Goal: Task Accomplishment & Management: Use online tool/utility

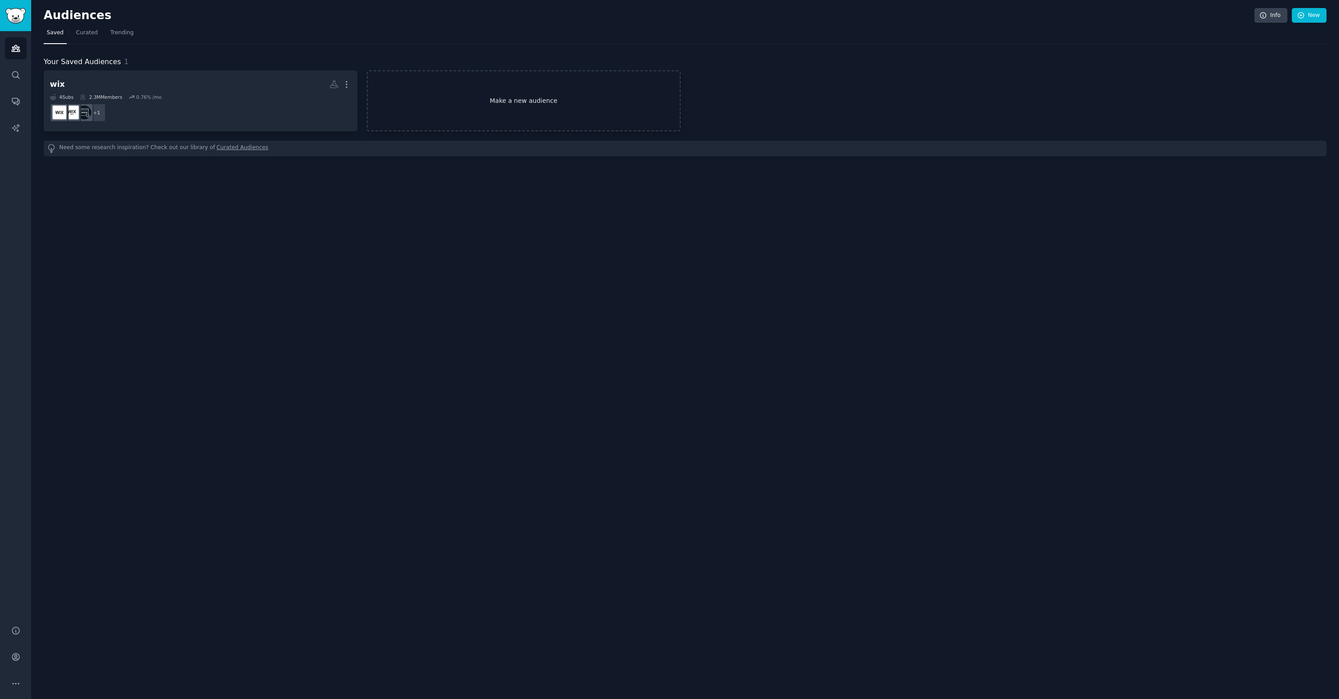
click at [510, 106] on link "Make a new audience" at bounding box center [524, 100] width 314 height 61
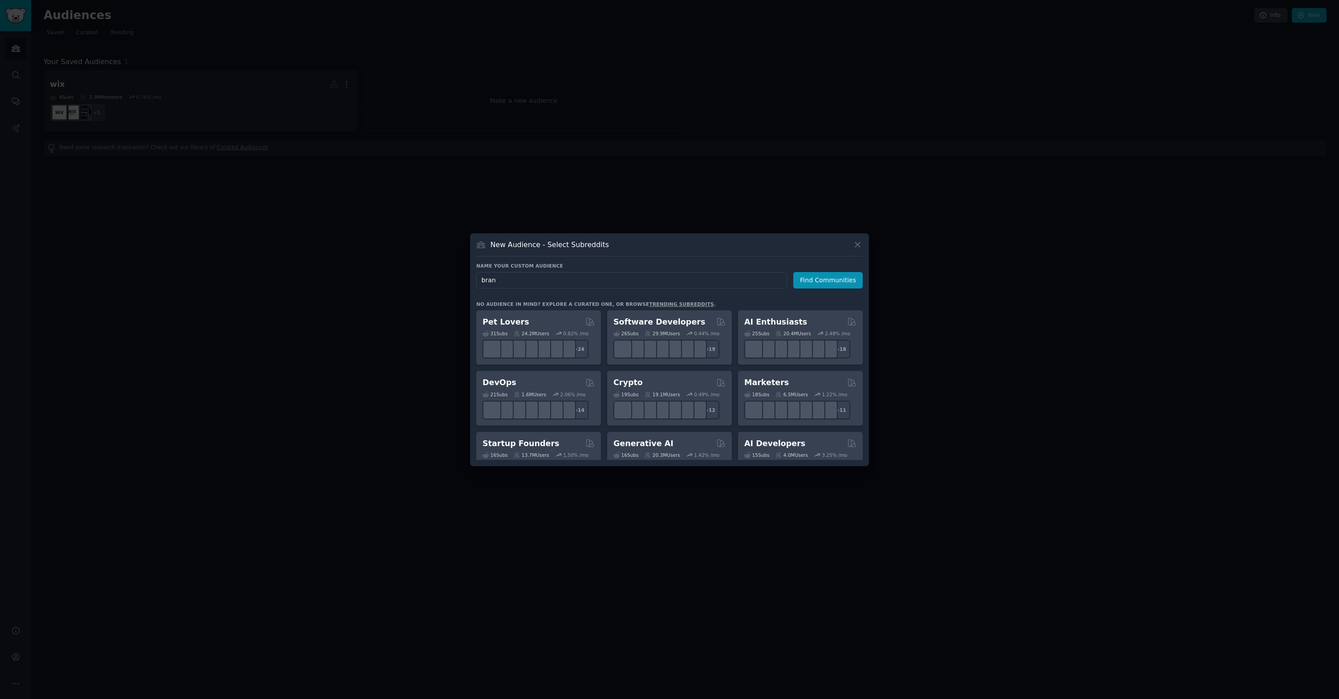
type input "brand"
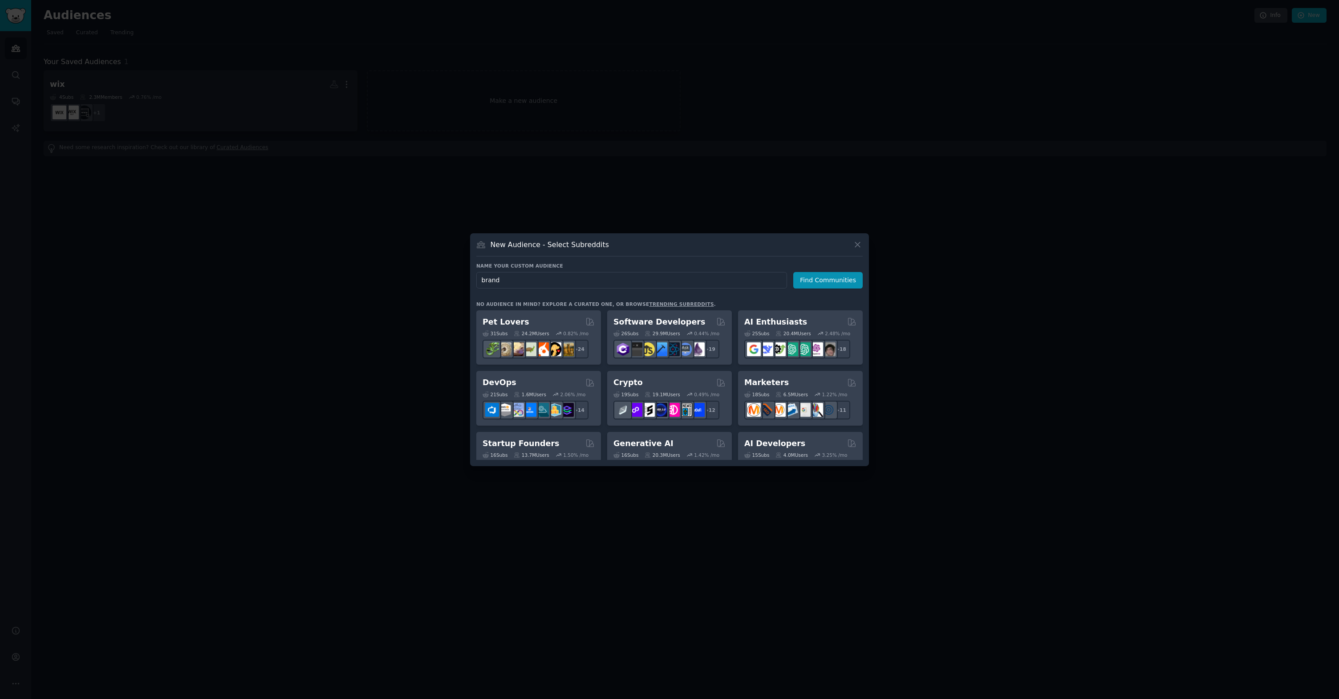
click button "Find Communities" at bounding box center [827, 280] width 69 height 16
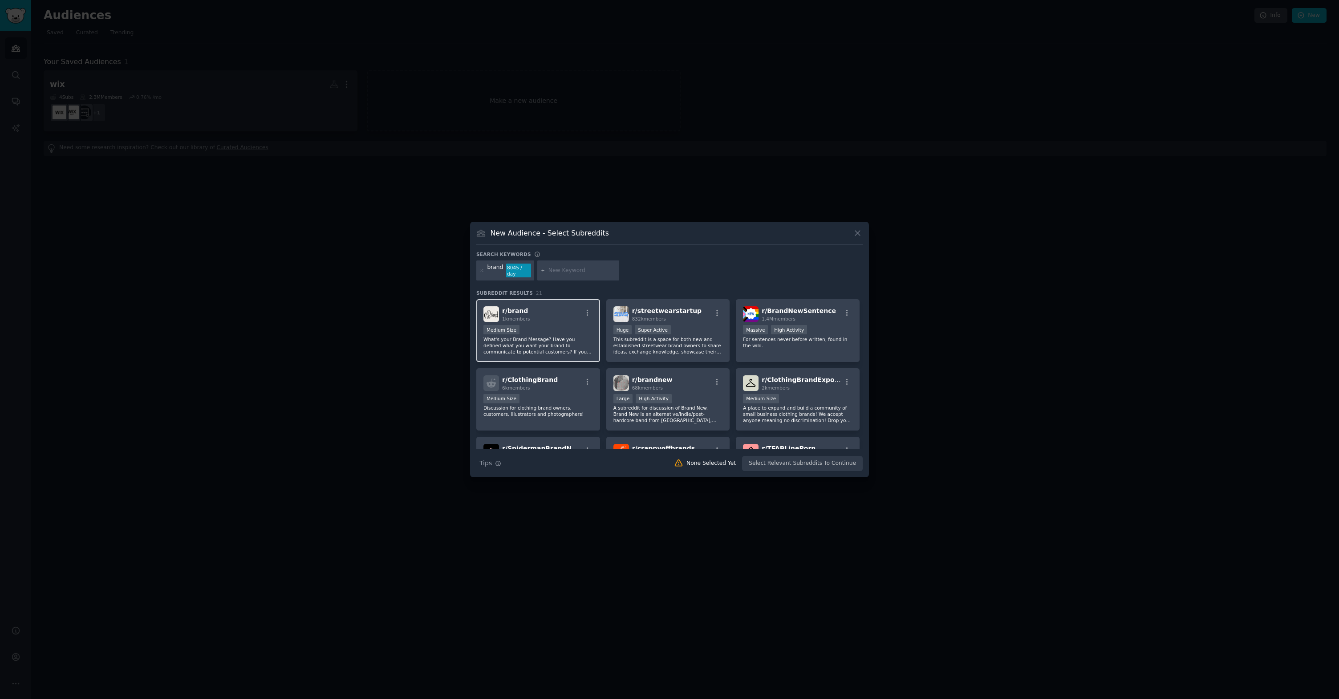
click at [555, 312] on div "r/ brand 1k members" at bounding box center [538, 314] width 110 height 16
click at [577, 271] on input "text" at bounding box center [582, 271] width 68 height 8
type input "entrepreneur"
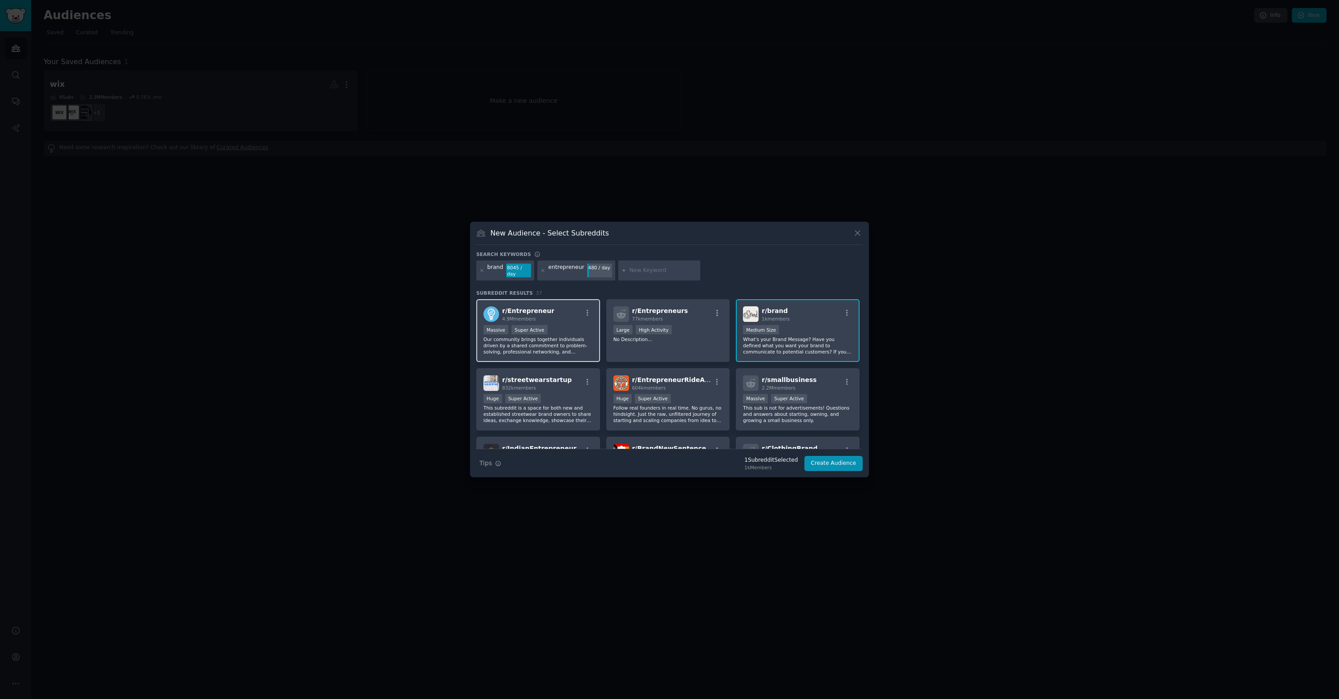
click at [556, 339] on p "Our community brings together individuals driven by a shared commitment to prob…" at bounding box center [538, 345] width 110 height 19
click at [712, 338] on p "No Description..." at bounding box center [668, 339] width 110 height 6
click at [699, 414] on p "Follow real founders in real time. No gurus, no hindsight. Just the raw, unfilt…" at bounding box center [668, 414] width 110 height 19
click at [828, 406] on p "This sub is not for advertisements! Questions and answers about starting, ownin…" at bounding box center [798, 414] width 110 height 19
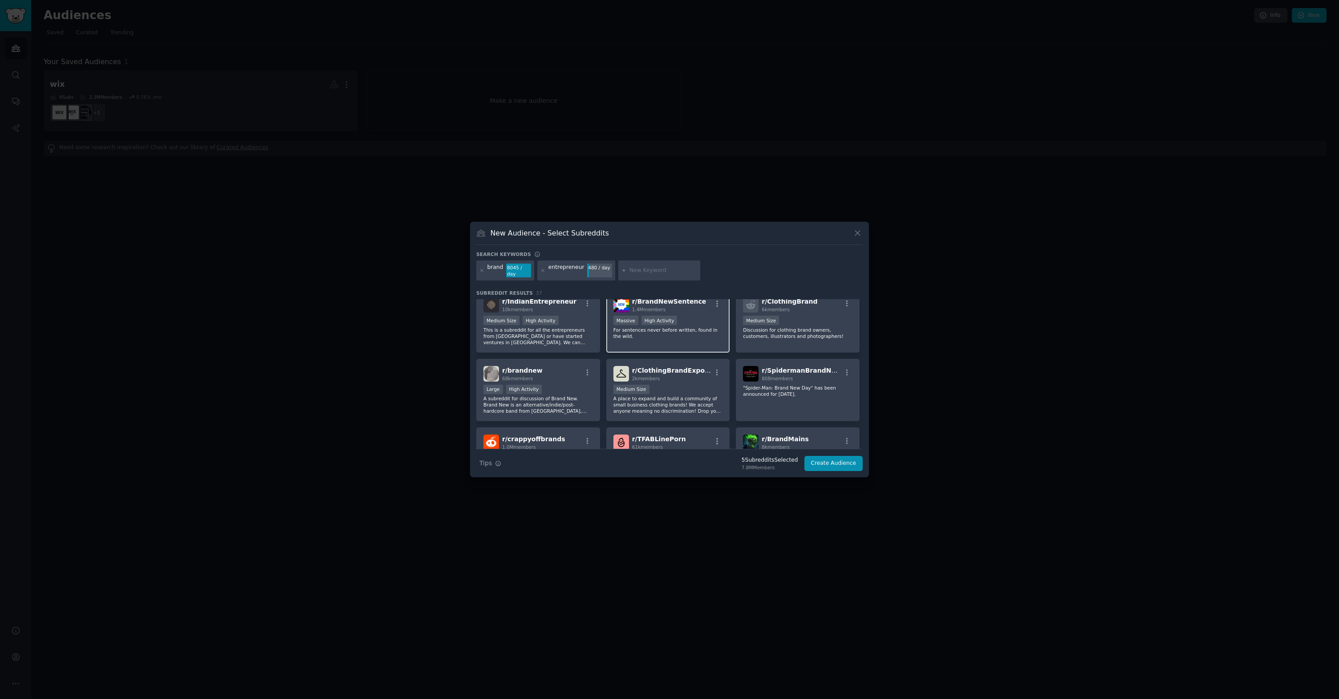
scroll to position [60, 0]
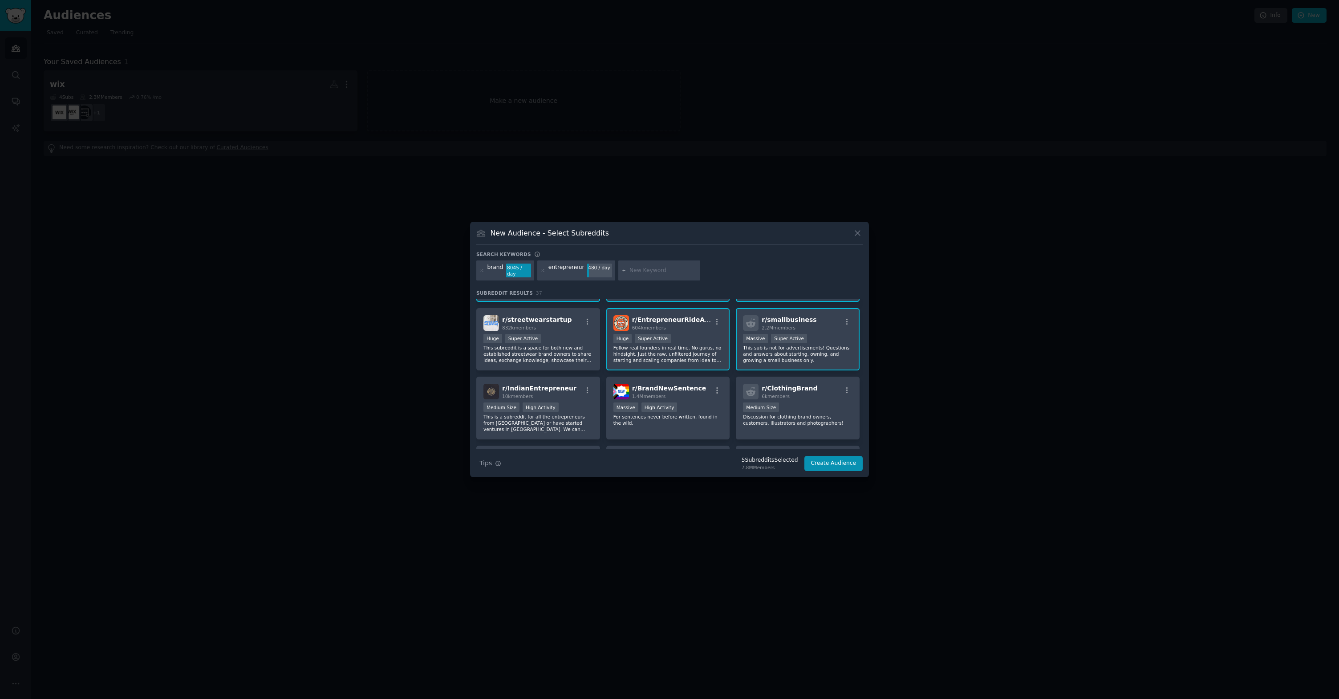
click at [646, 271] on input "text" at bounding box center [663, 271] width 68 height 8
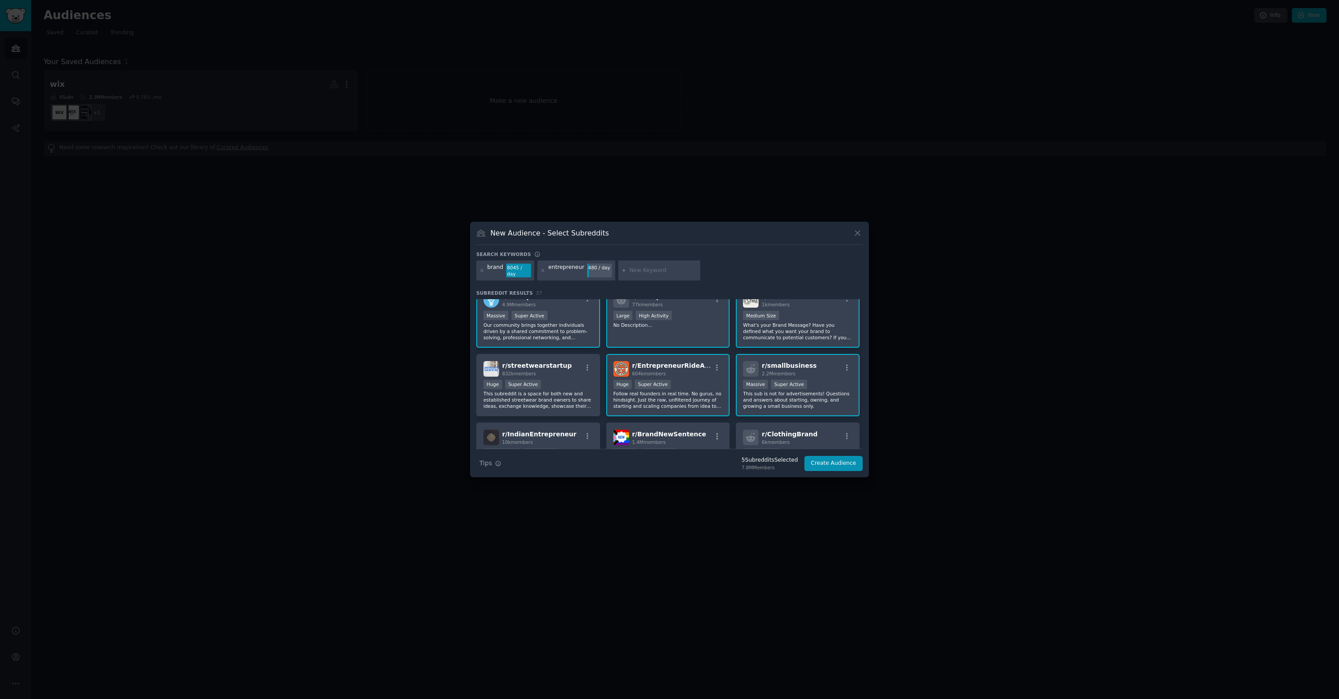
scroll to position [140, 0]
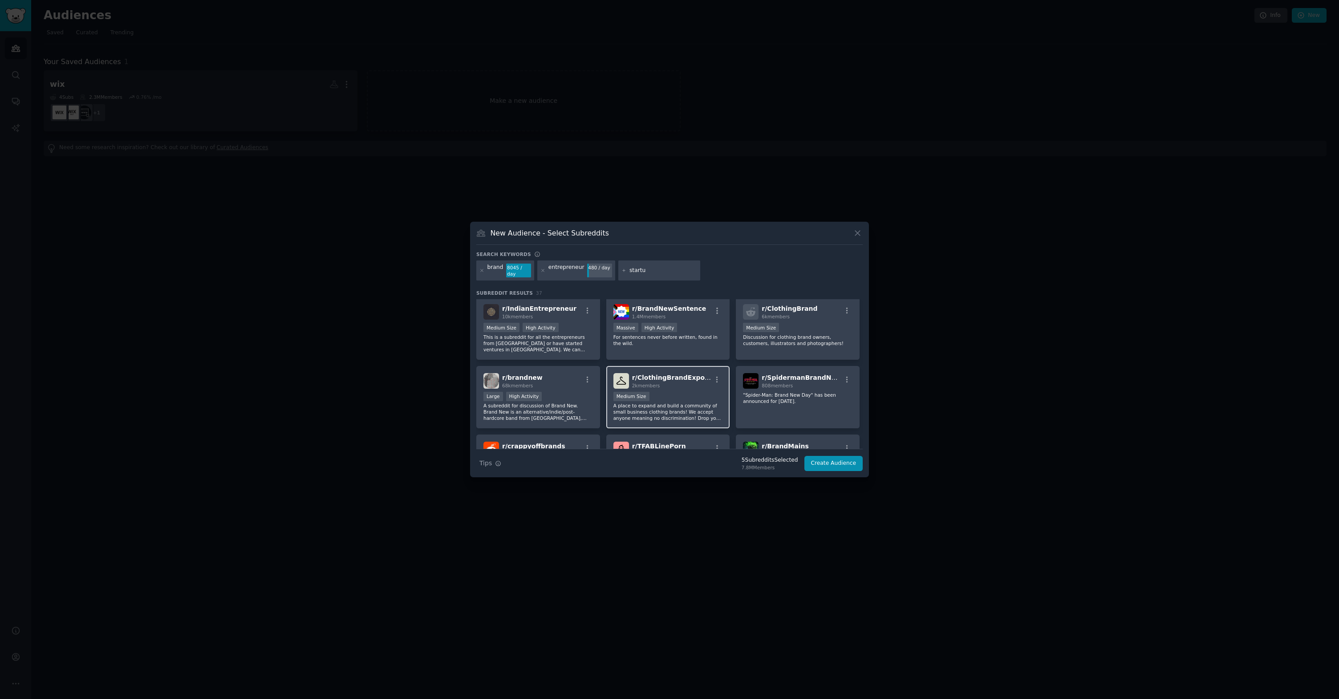
type input "startup"
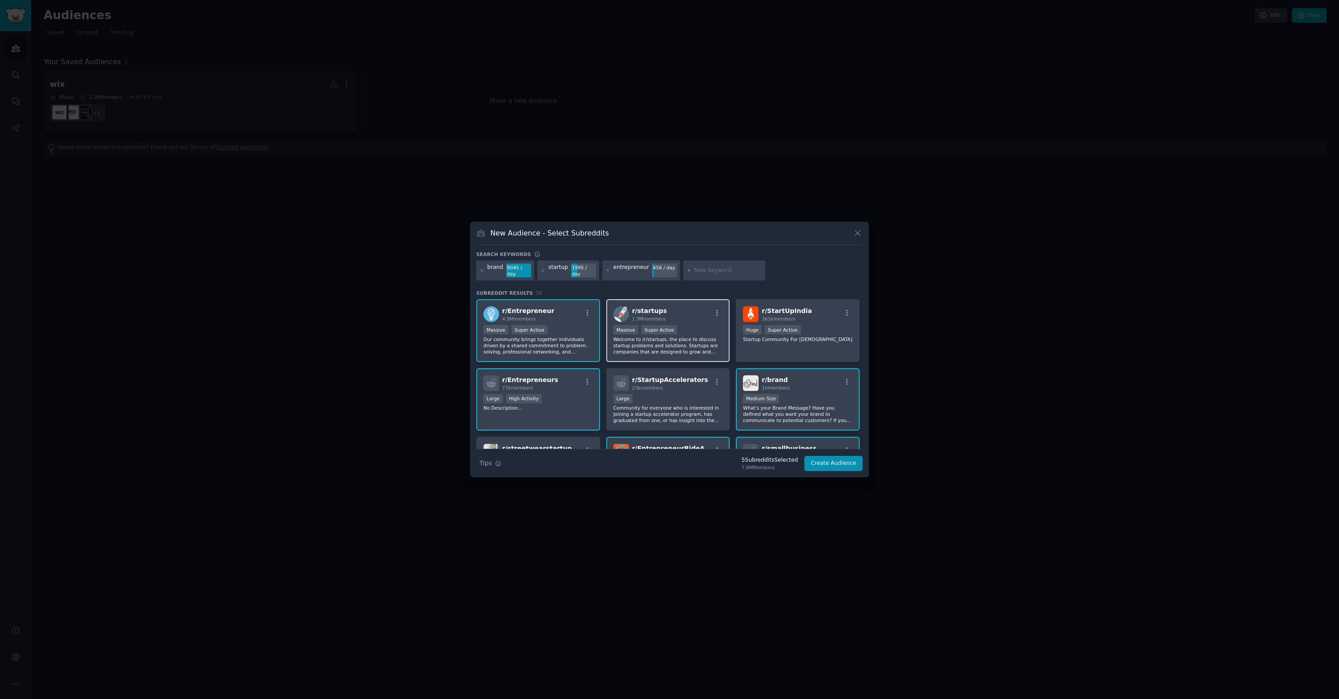
click at [695, 330] on div ">= 95th percentile for submissions / day Massive Super Active" at bounding box center [668, 330] width 110 height 11
click at [777, 349] on div "r/ StartUpIndia 361k members 100,000 - 1,000,000 members Huge Super Active Star…" at bounding box center [798, 330] width 124 height 63
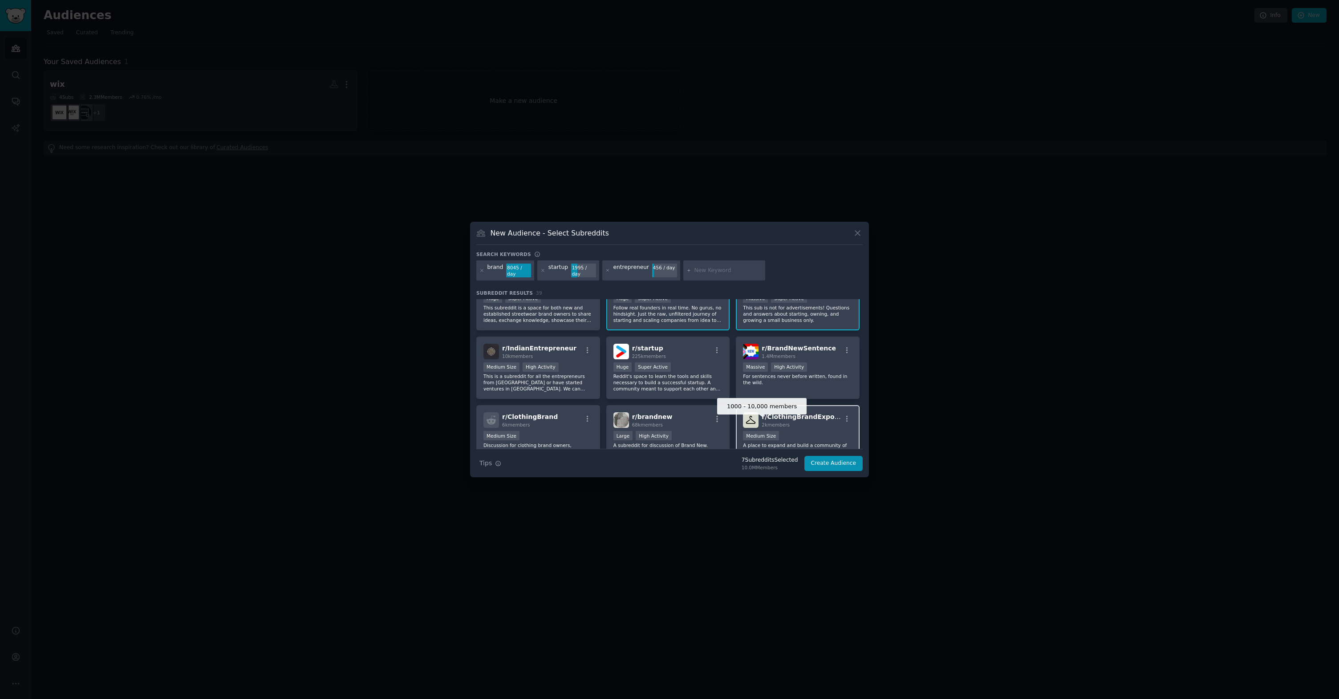
scroll to position [180, 0]
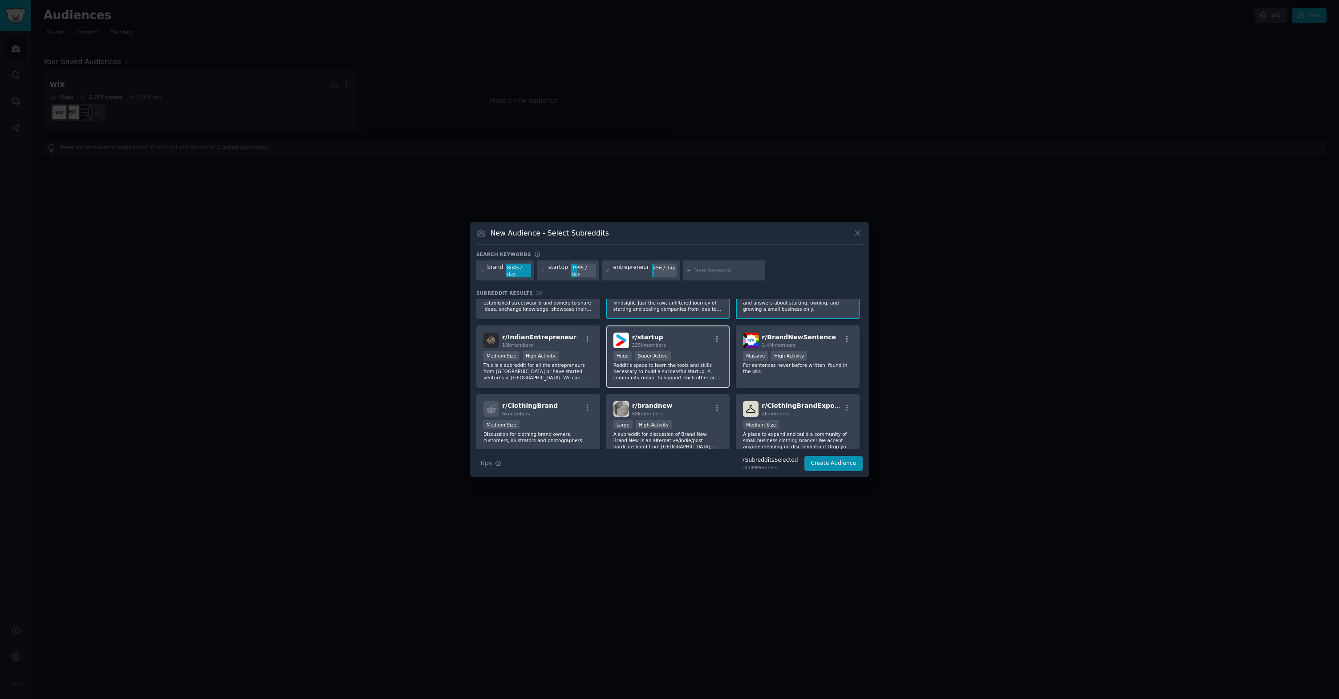
click at [690, 352] on div ">= 95th percentile for submissions / day Huge Super Active" at bounding box center [668, 356] width 110 height 11
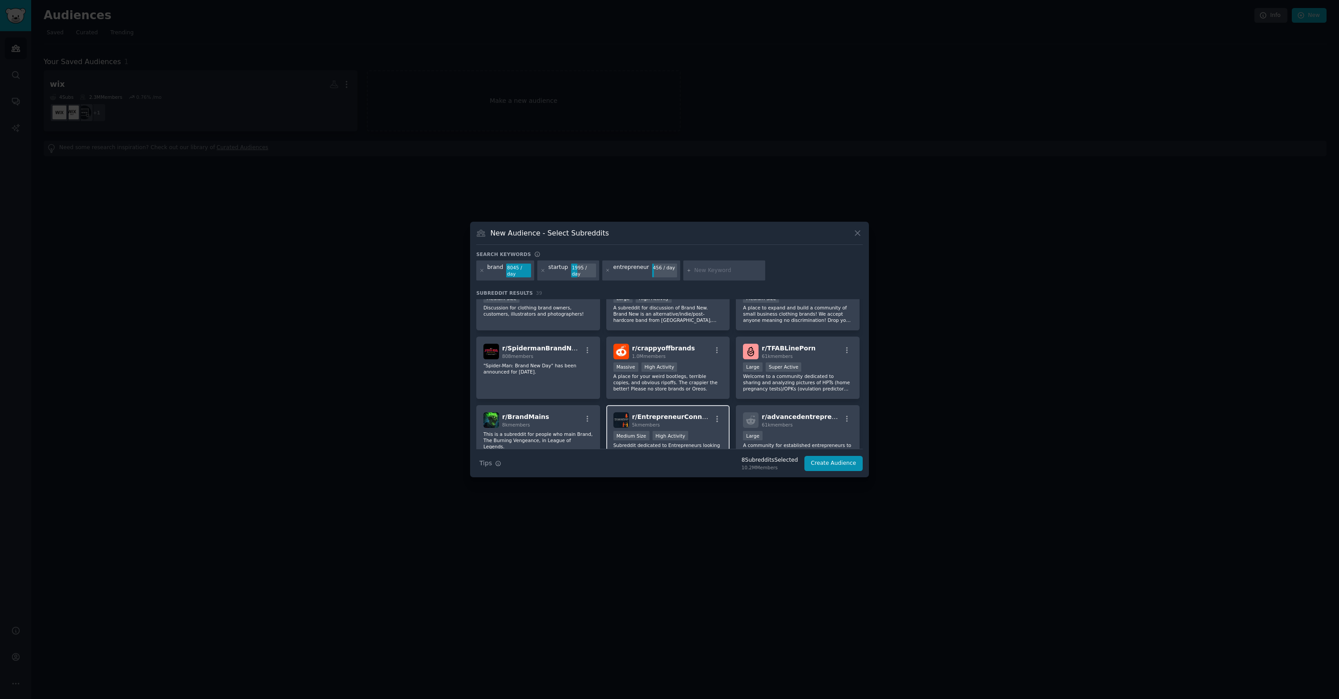
scroll to position [353, 0]
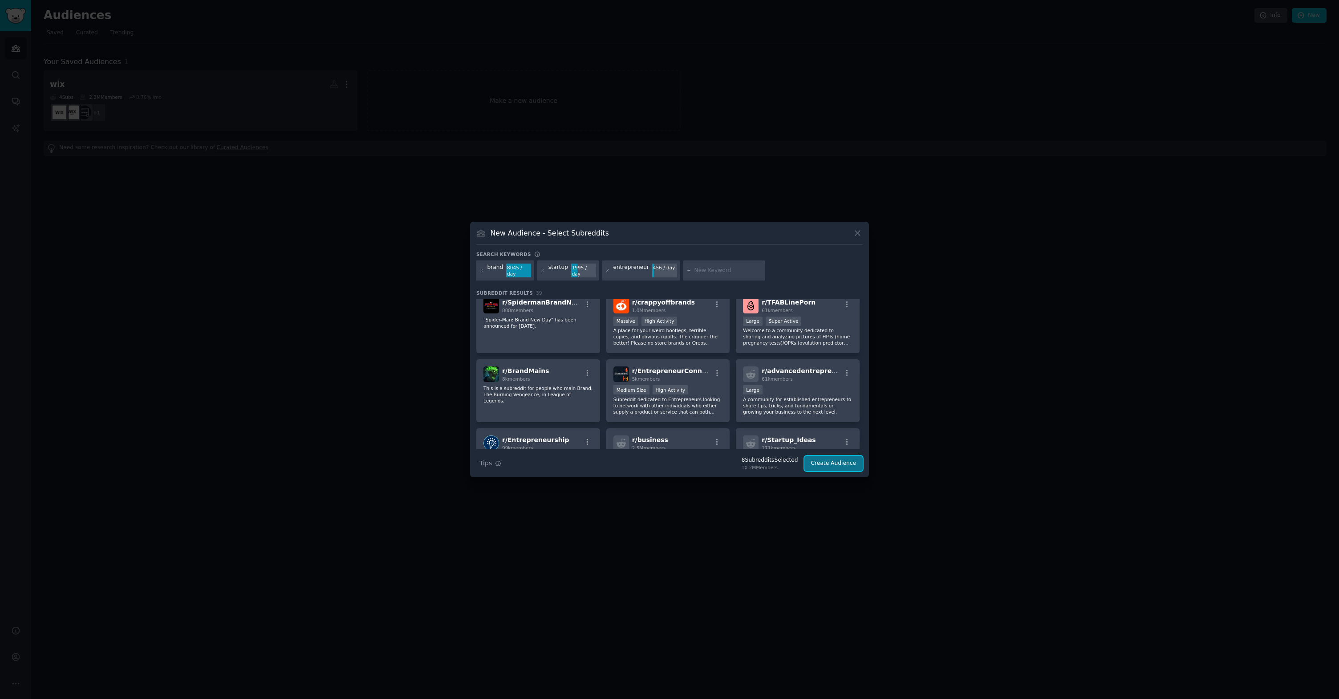
click at [851, 468] on button "Create Audience" at bounding box center [833, 463] width 59 height 15
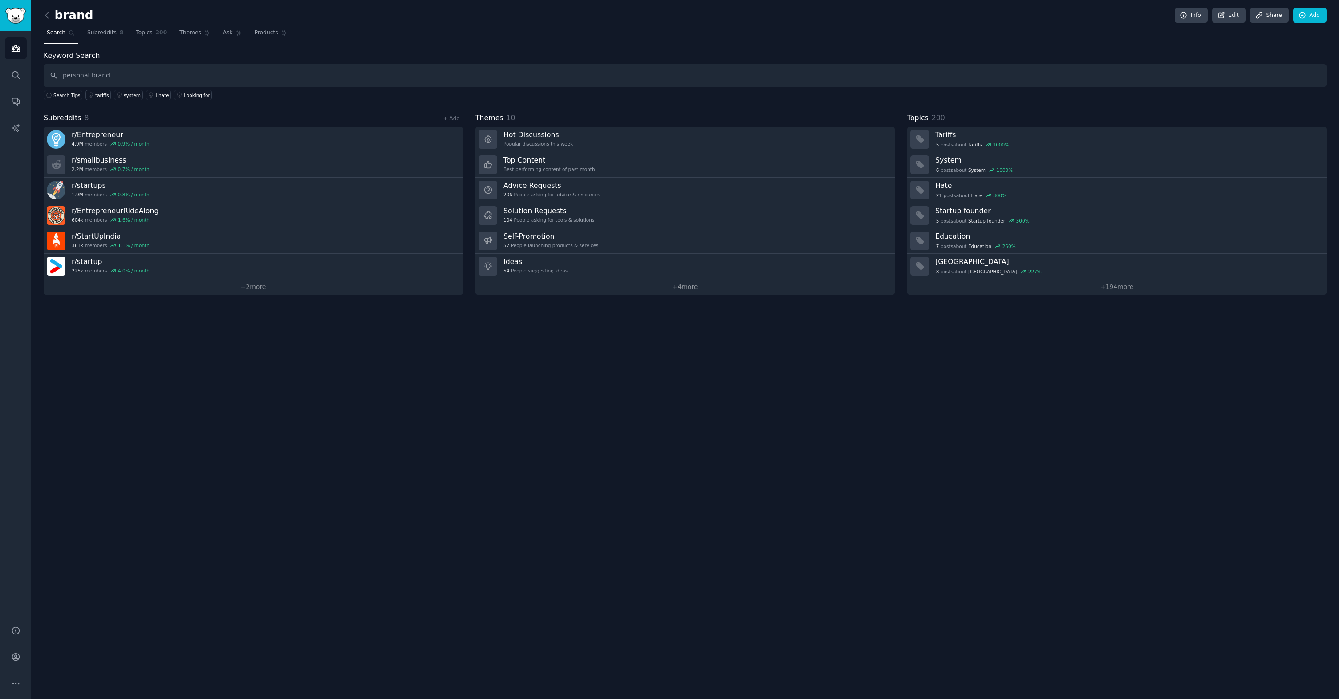
type input "personal brand"
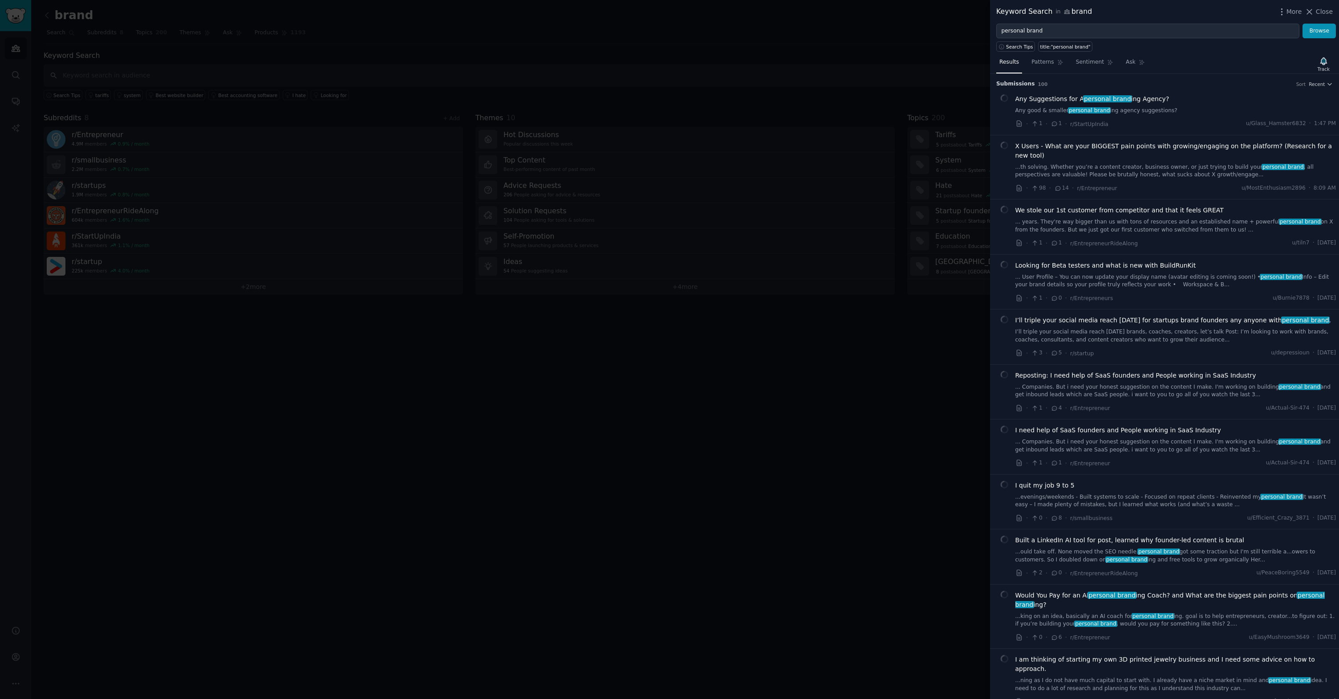
click at [917, 290] on div at bounding box center [669, 349] width 1339 height 699
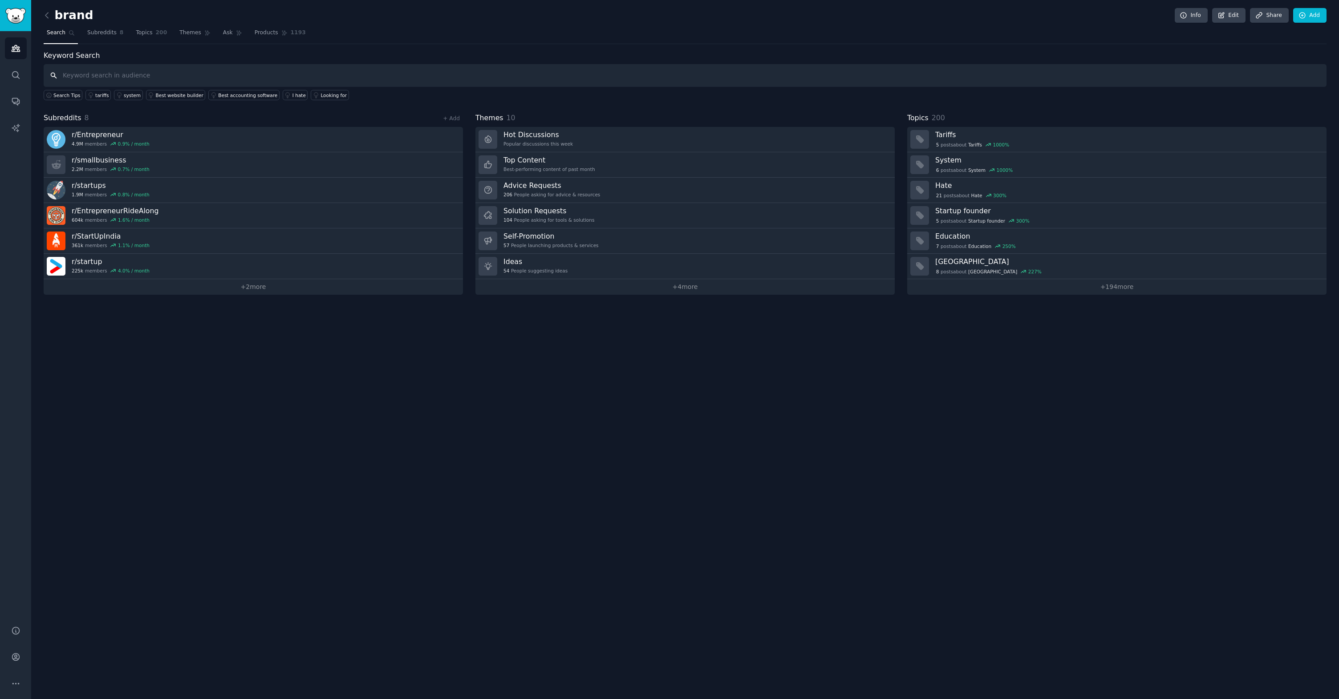
click at [104, 71] on input "text" at bounding box center [685, 75] width 1283 height 23
type input "p"
type input "personal brand"
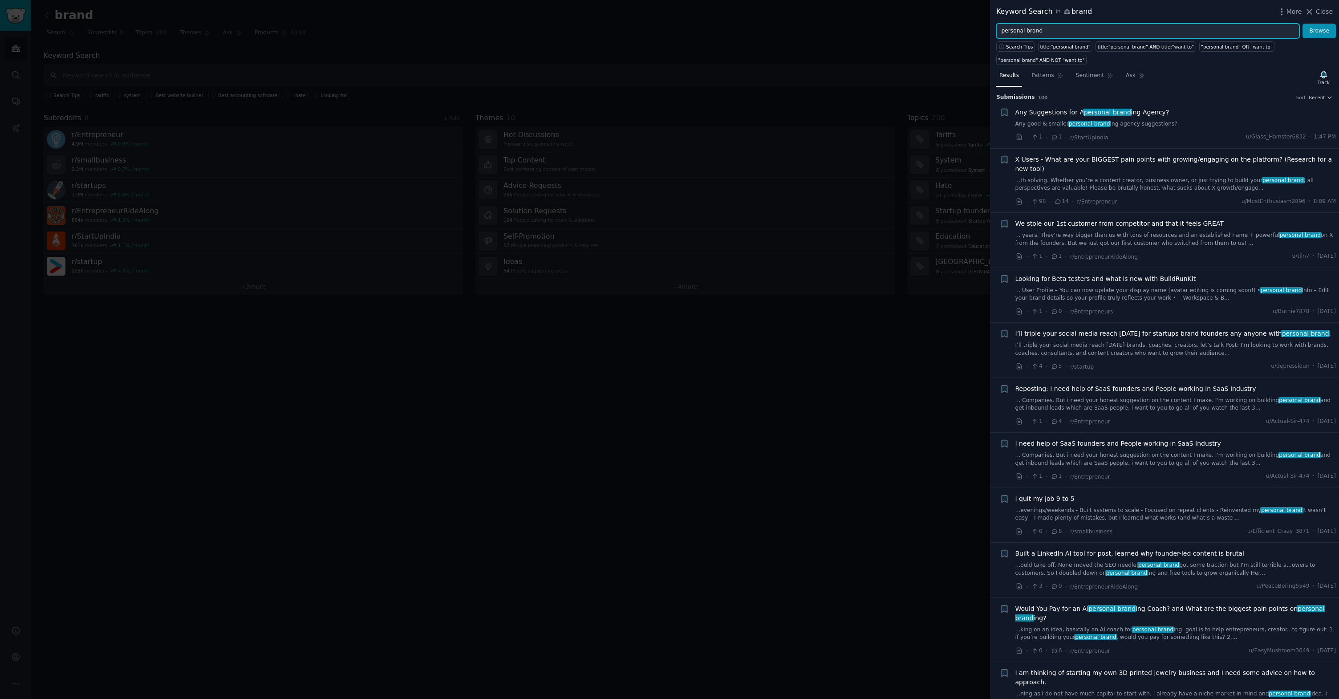
click at [1045, 33] on input "personal brand" at bounding box center [1147, 31] width 303 height 15
click at [1036, 80] on link "Patterns" at bounding box center [1047, 78] width 38 height 18
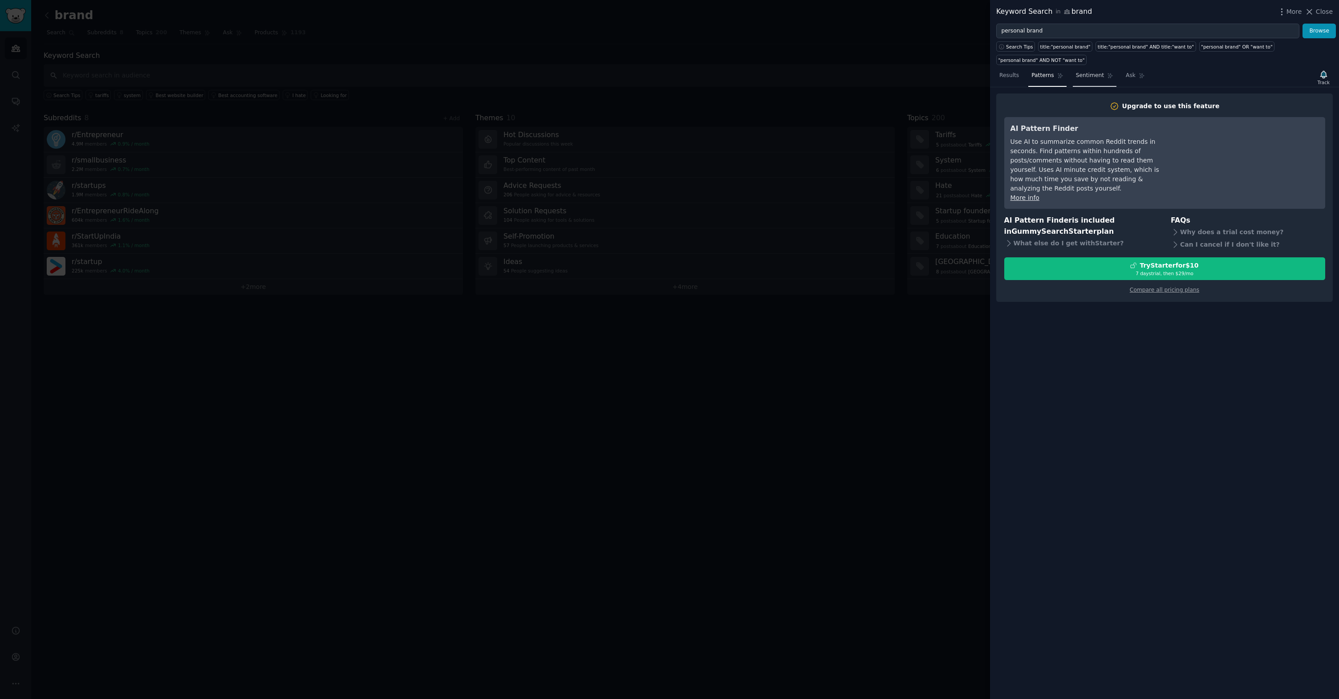
click at [1086, 77] on span "Sentiment" at bounding box center [1090, 76] width 28 height 8
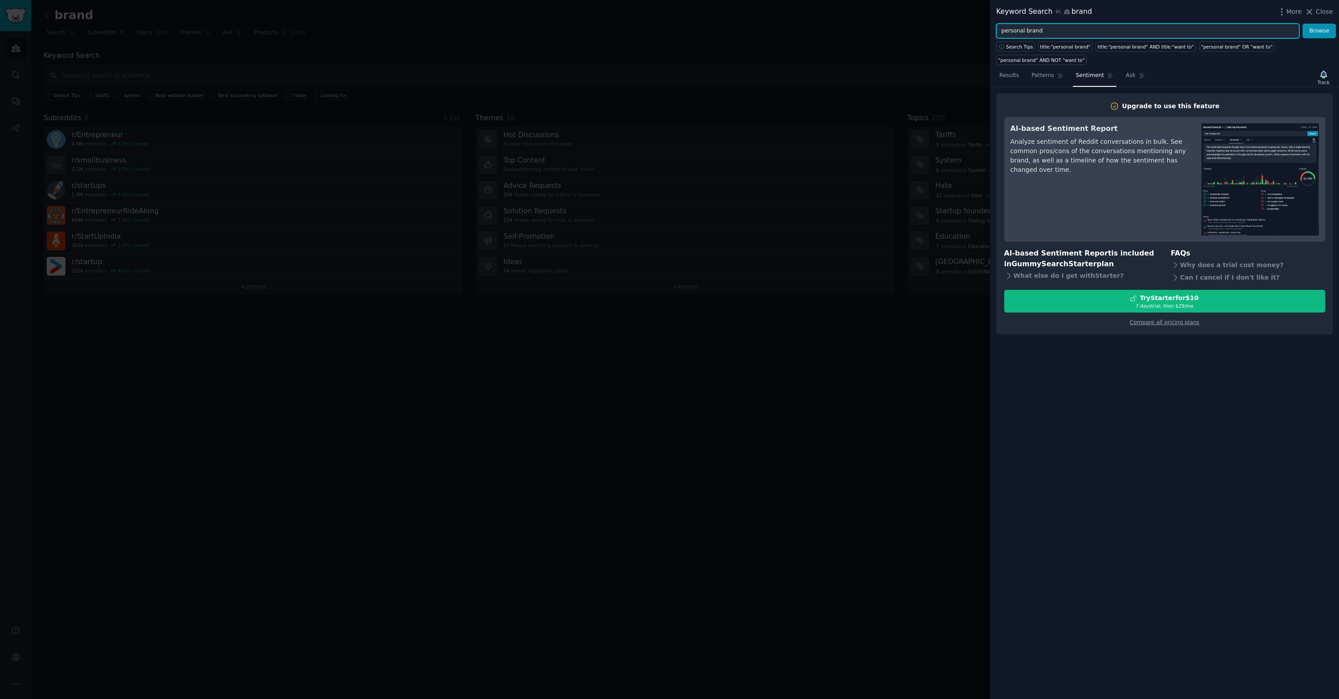
click at [1059, 24] on input "personal brand" at bounding box center [1147, 31] width 303 height 15
click at [1058, 26] on input "personal brand" at bounding box center [1147, 31] width 303 height 15
click at [1302, 24] on button "Browse" at bounding box center [1318, 31] width 33 height 15
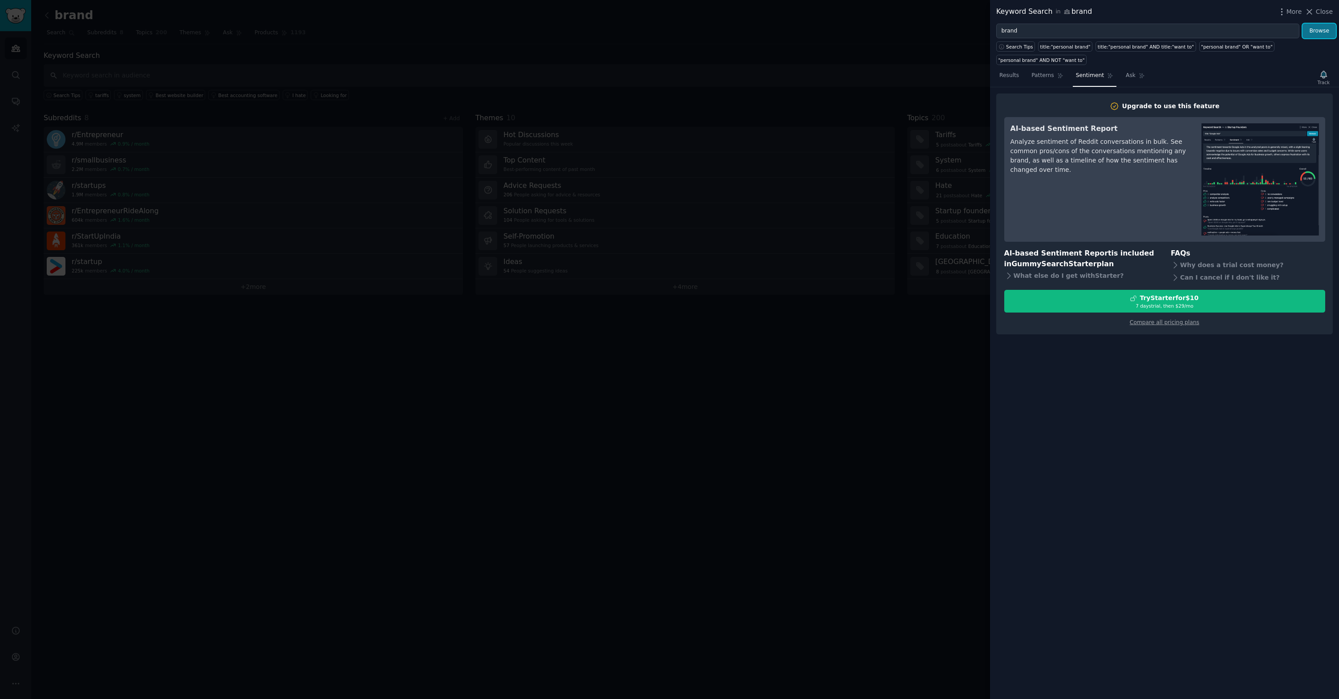
click at [1311, 32] on button "Browse" at bounding box center [1318, 31] width 33 height 15
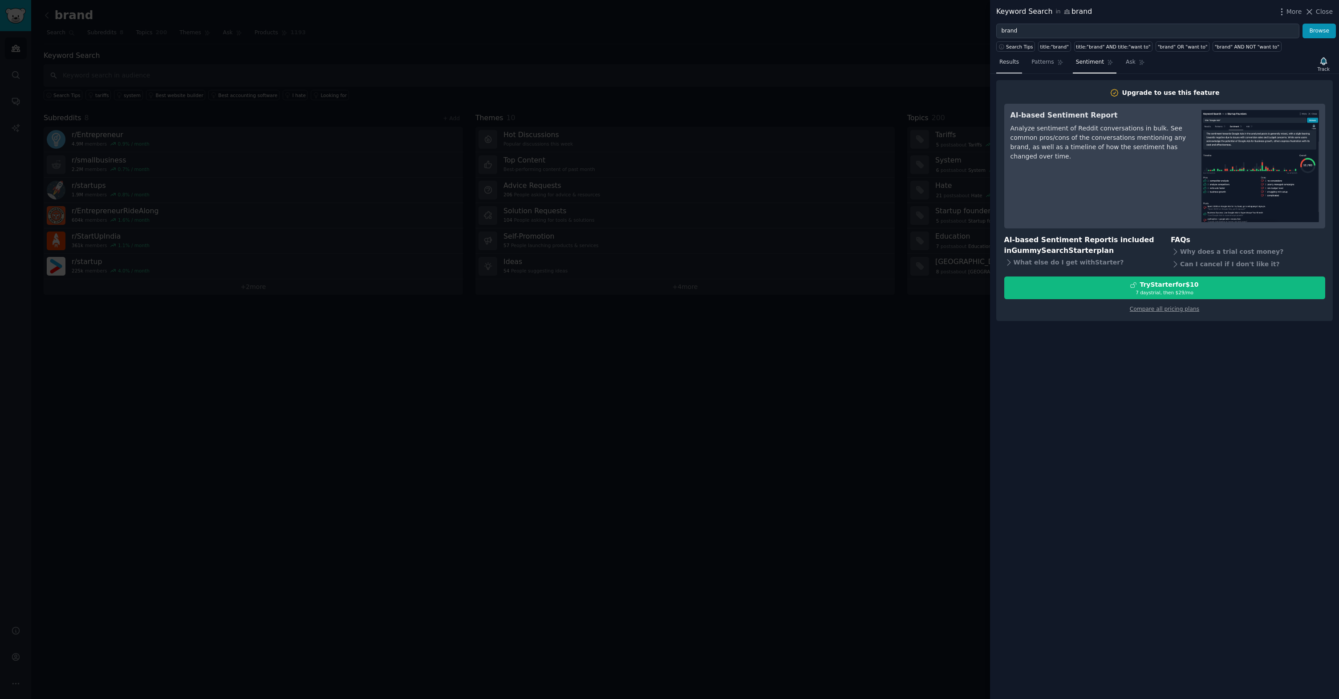
click at [1002, 64] on span "Results" at bounding box center [1009, 62] width 20 height 8
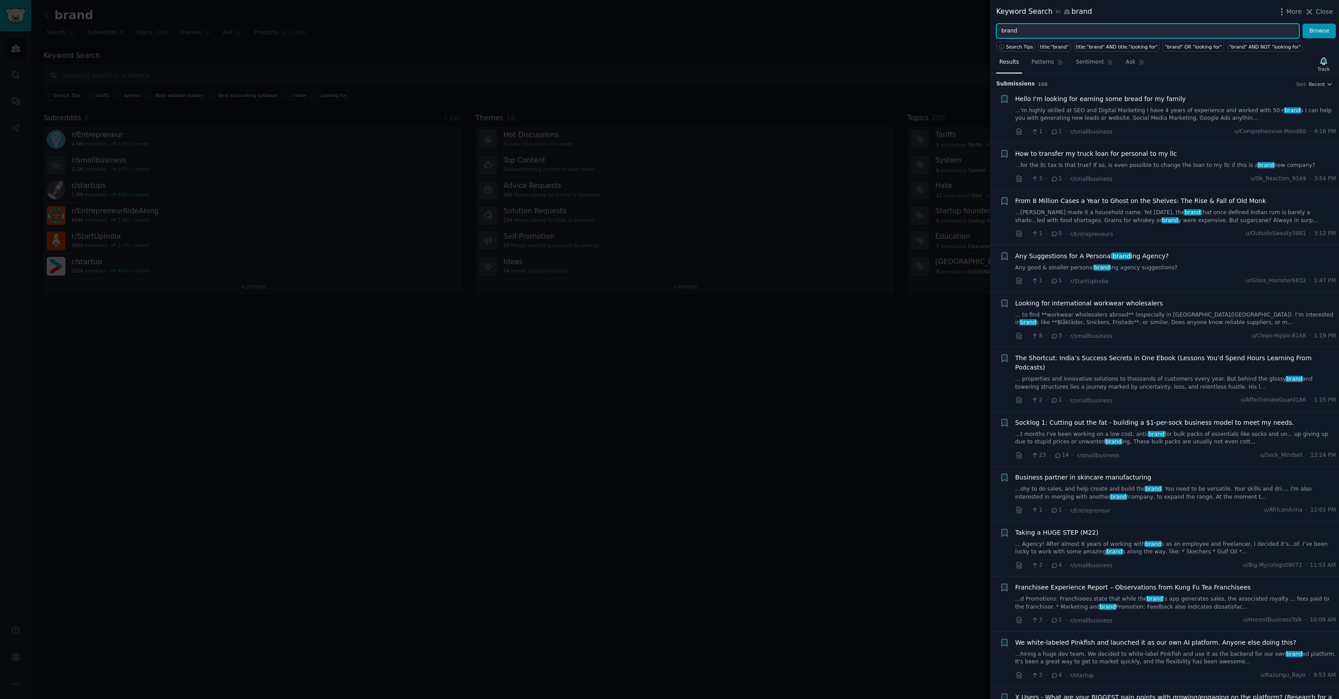
drag, startPoint x: 1030, startPoint y: 29, endPoint x: 904, endPoint y: 16, distance: 127.1
click at [904, 16] on div "Keyword Search in brand More Close brand Browse Search Tips title:"brand" title…" at bounding box center [669, 349] width 1339 height 699
click at [1302, 24] on button "Browse" at bounding box center [1318, 31] width 33 height 15
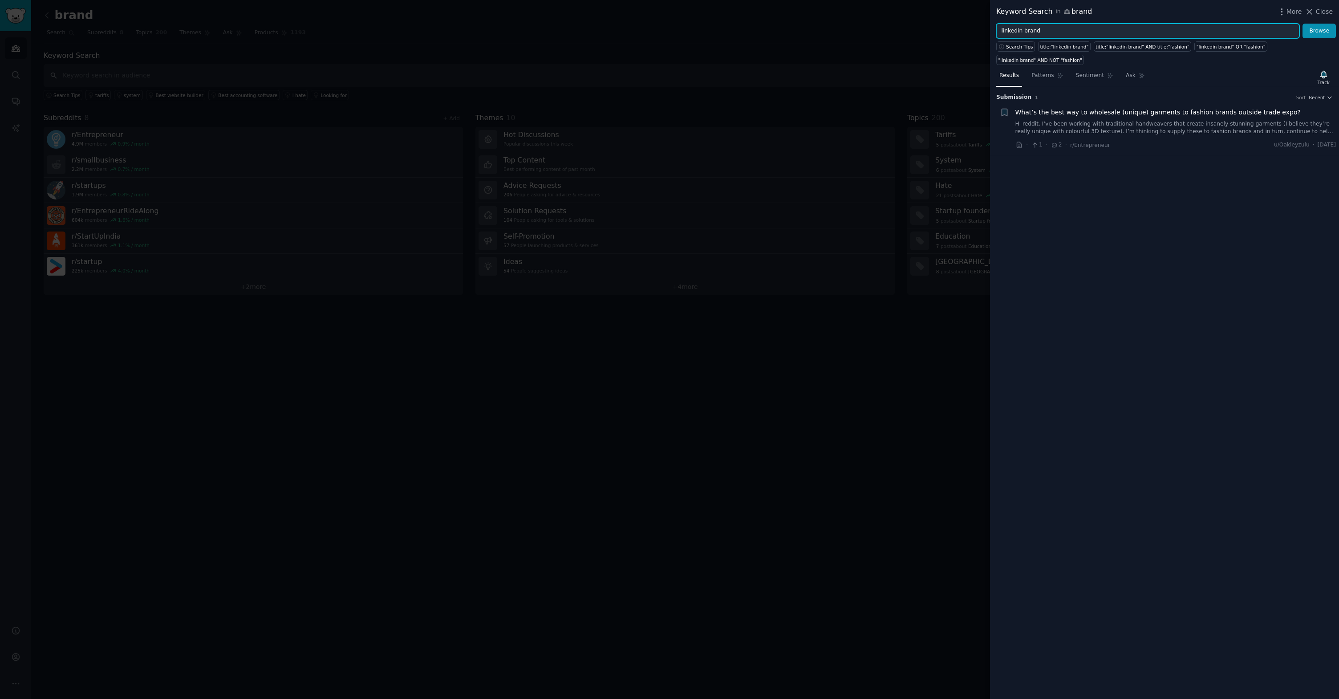
drag, startPoint x: 1041, startPoint y: 32, endPoint x: 978, endPoint y: 24, distance: 63.2
click at [978, 24] on div "Keyword Search in brand More Close linkedin brand Browse Search Tips title:"lin…" at bounding box center [669, 349] width 1339 height 699
click at [1302, 24] on button "Browse" at bounding box center [1318, 31] width 33 height 15
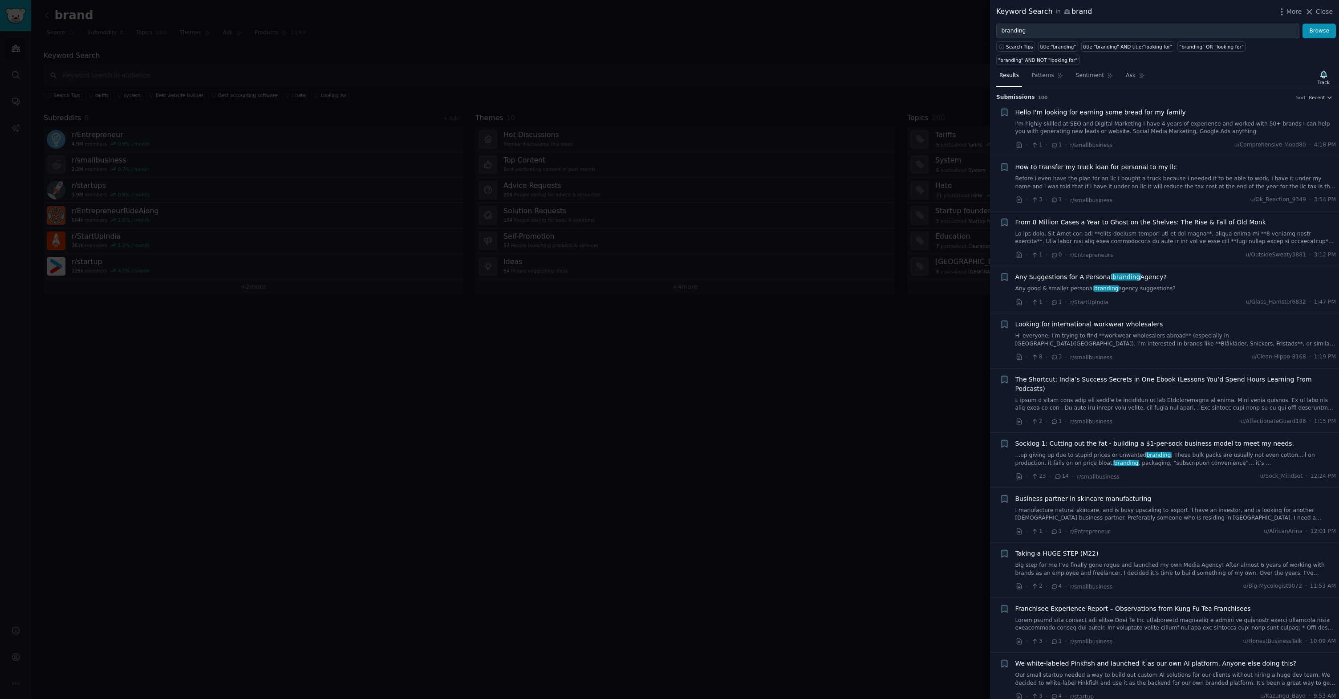
click at [1323, 93] on h3 "Submission s 100 Sort Recent" at bounding box center [1164, 97] width 337 height 8
click at [1323, 94] on button "Recent" at bounding box center [1321, 97] width 24 height 6
click at [1283, 122] on div "Upvotes" at bounding box center [1288, 130] width 83 height 16
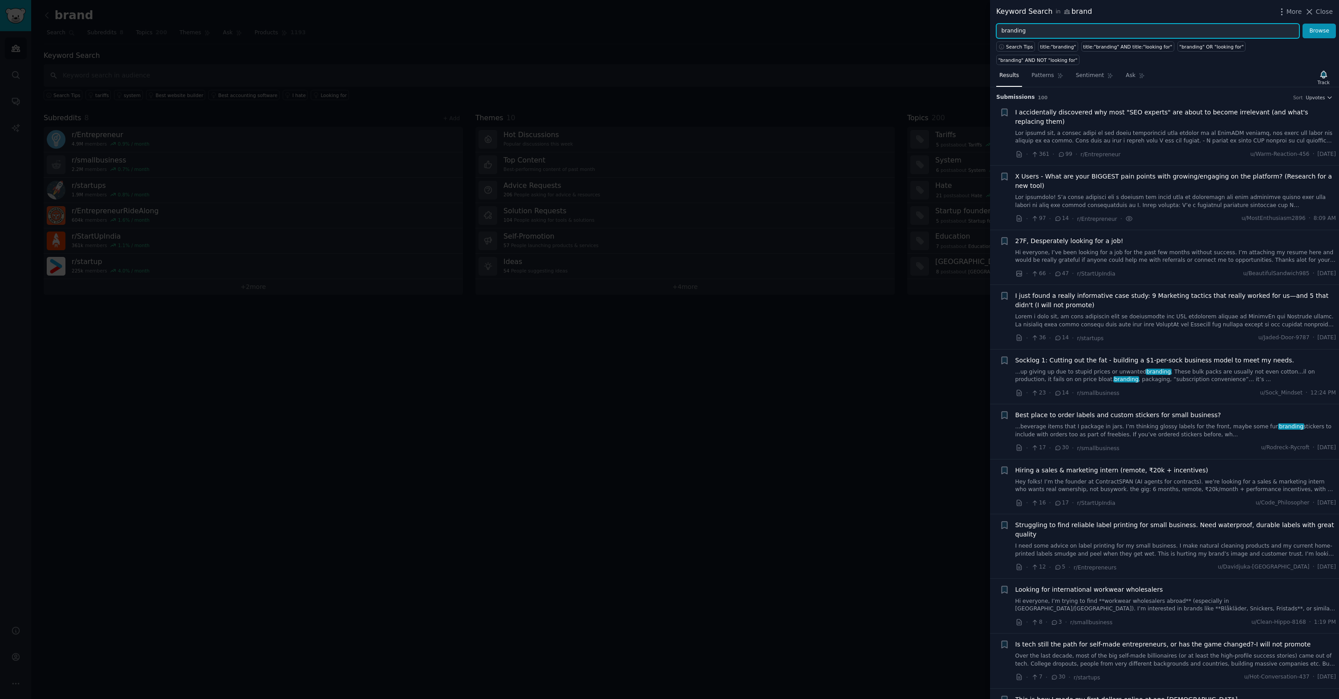
drag, startPoint x: 1043, startPoint y: 26, endPoint x: 948, endPoint y: 30, distance: 94.9
click at [948, 30] on div "Keyword Search in brand More Close branding Browse Search Tips title:"branding"…" at bounding box center [669, 349] width 1339 height 699
click at [1302, 24] on button "Browse" at bounding box center [1318, 31] width 33 height 15
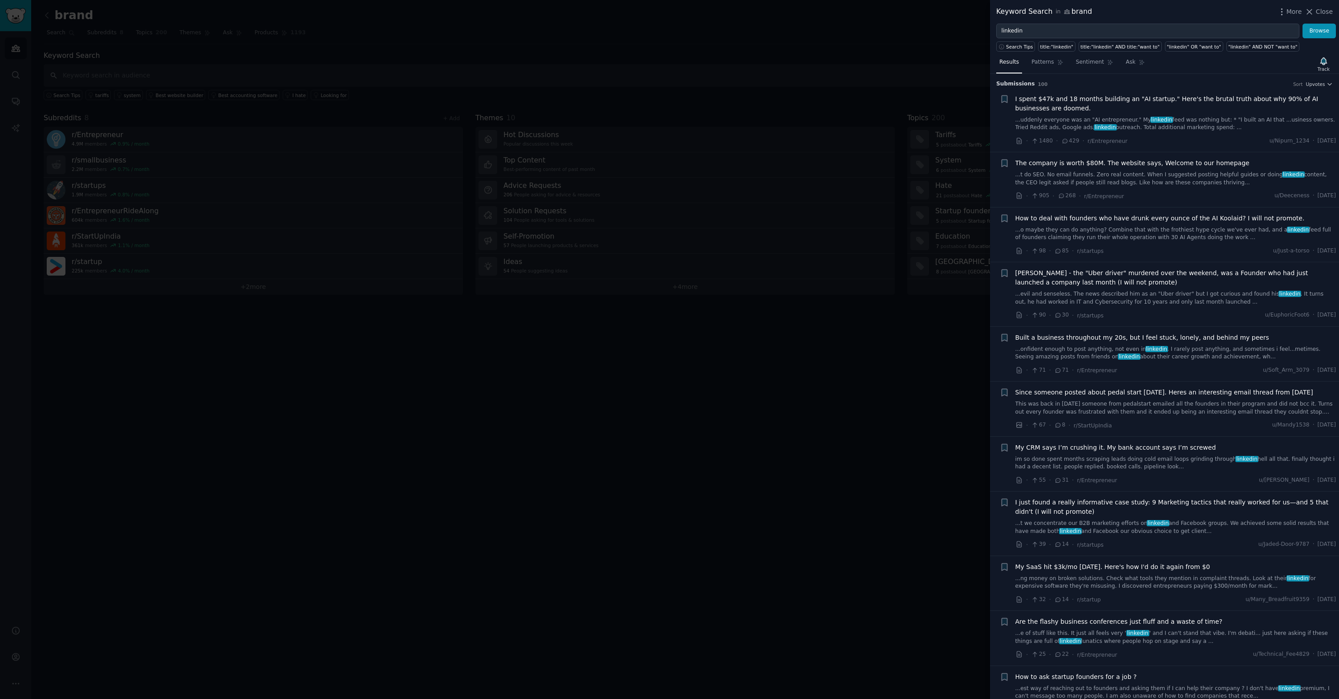
scroll to position [5, 0]
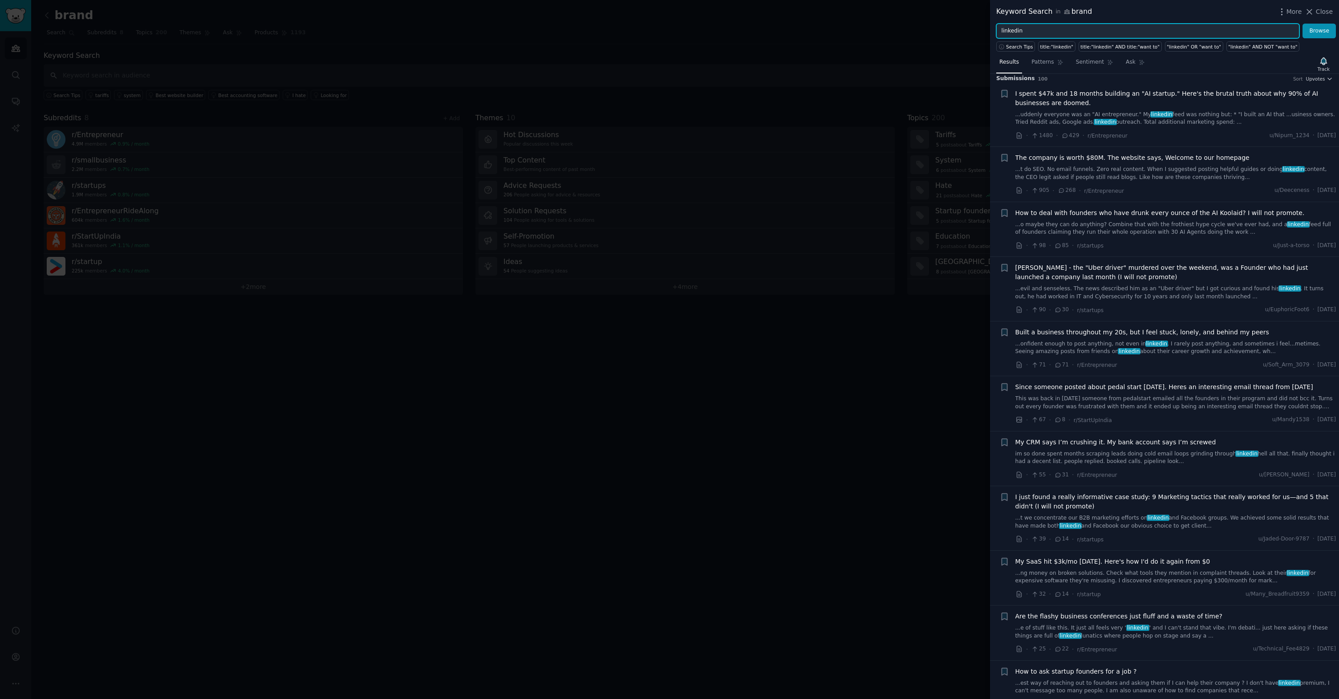
click at [1105, 29] on input "linkedin" at bounding box center [1147, 31] width 303 height 15
type input "l"
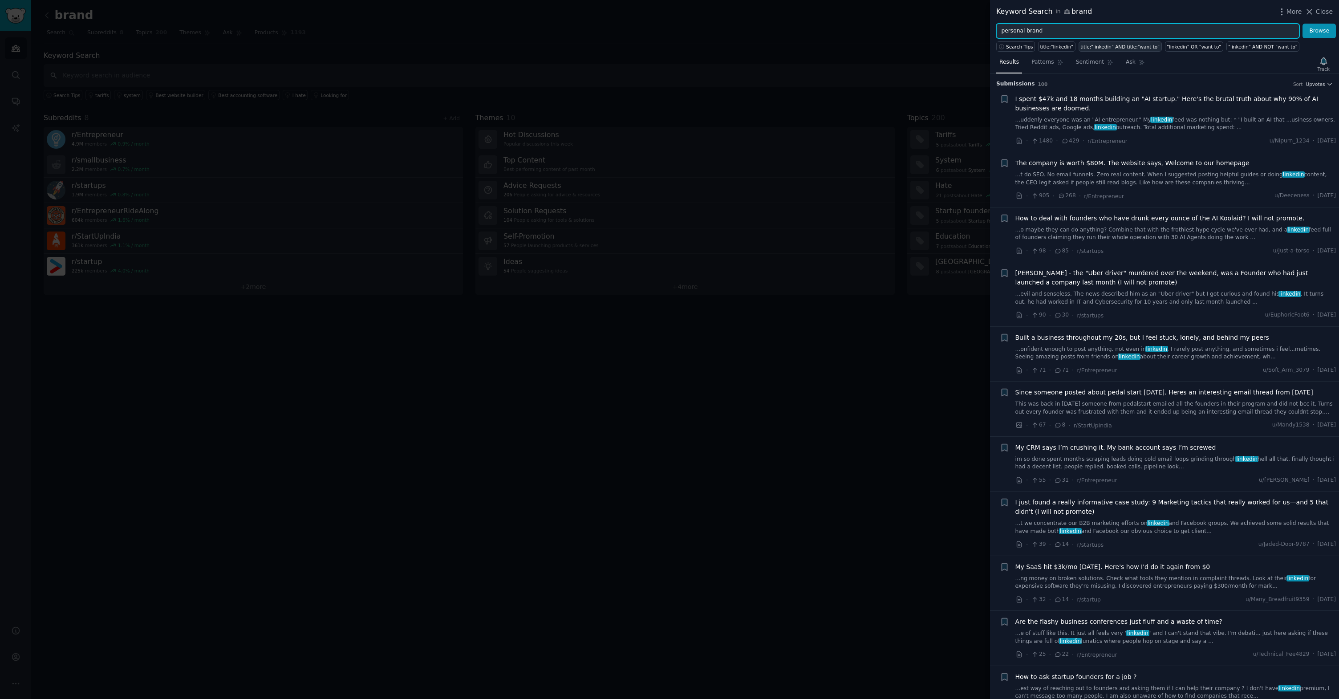
click at [1302, 24] on button "Browse" at bounding box center [1318, 31] width 33 height 15
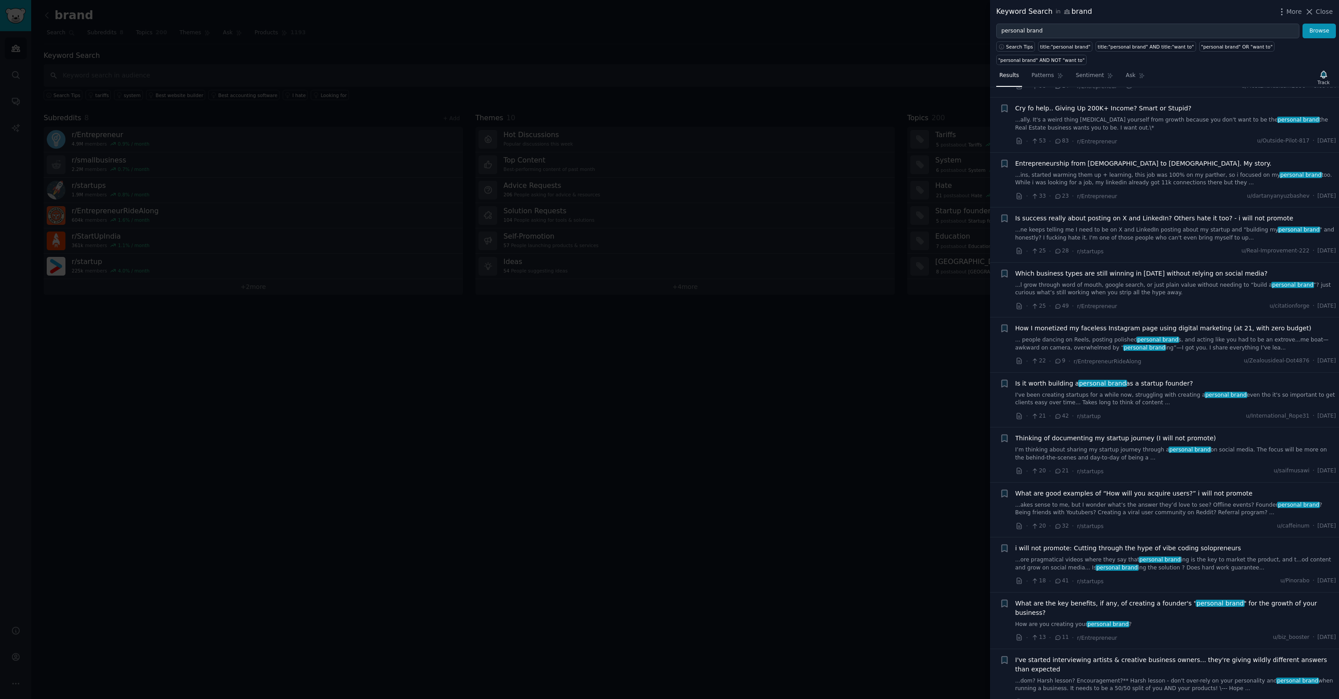
scroll to position [0, 0]
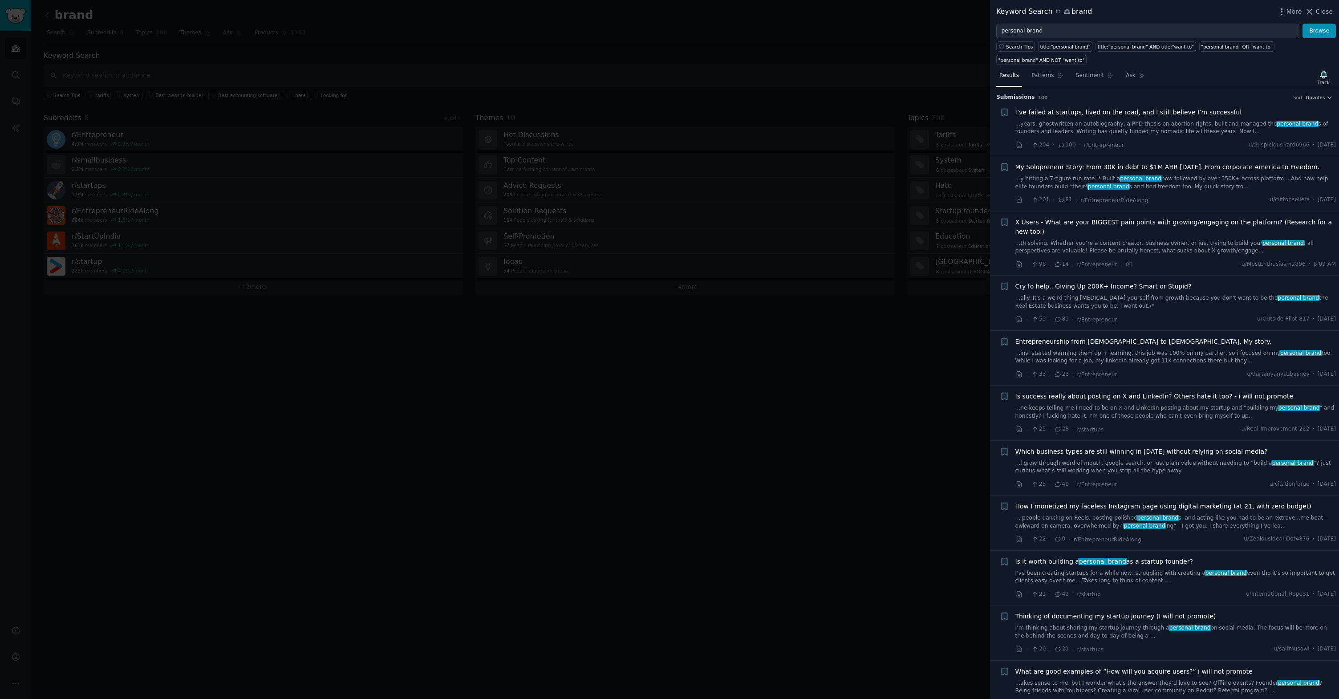
click at [1112, 111] on span "I’ve failed at startups, lived on the road, and I still believe I’m successful" at bounding box center [1128, 112] width 227 height 9
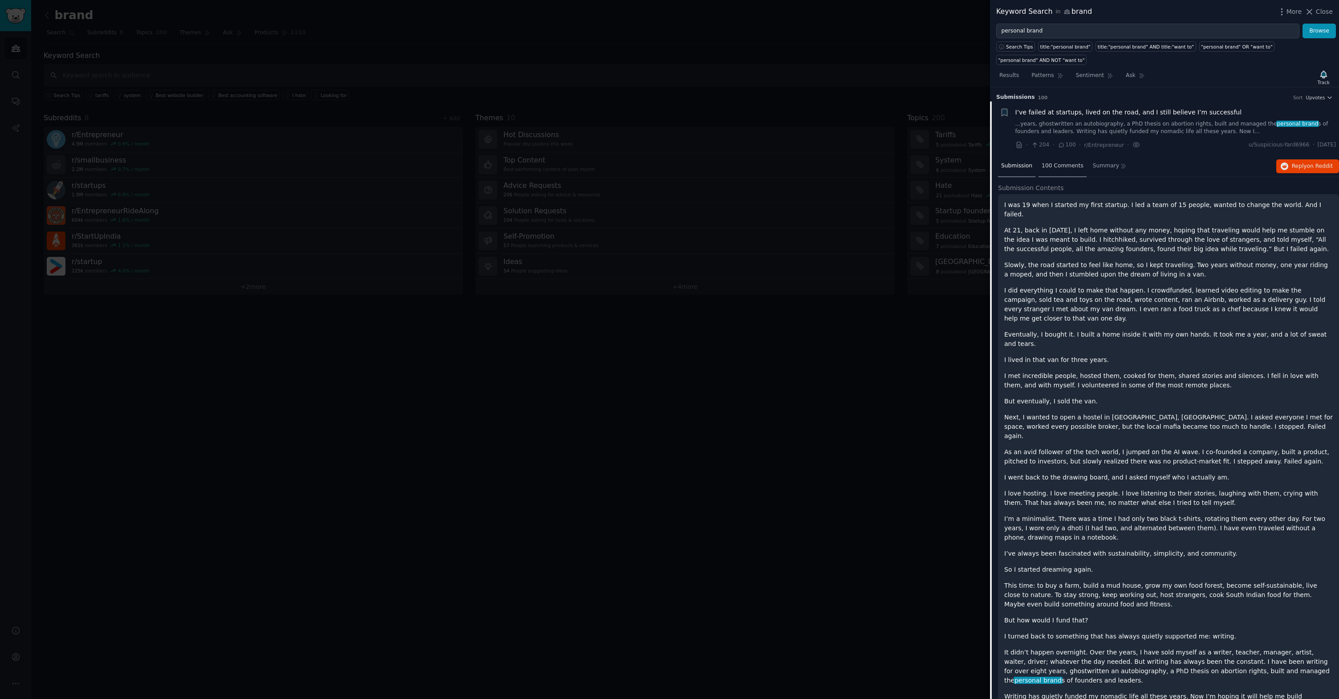
click at [1056, 162] on span "100 Comments" at bounding box center [1063, 166] width 42 height 8
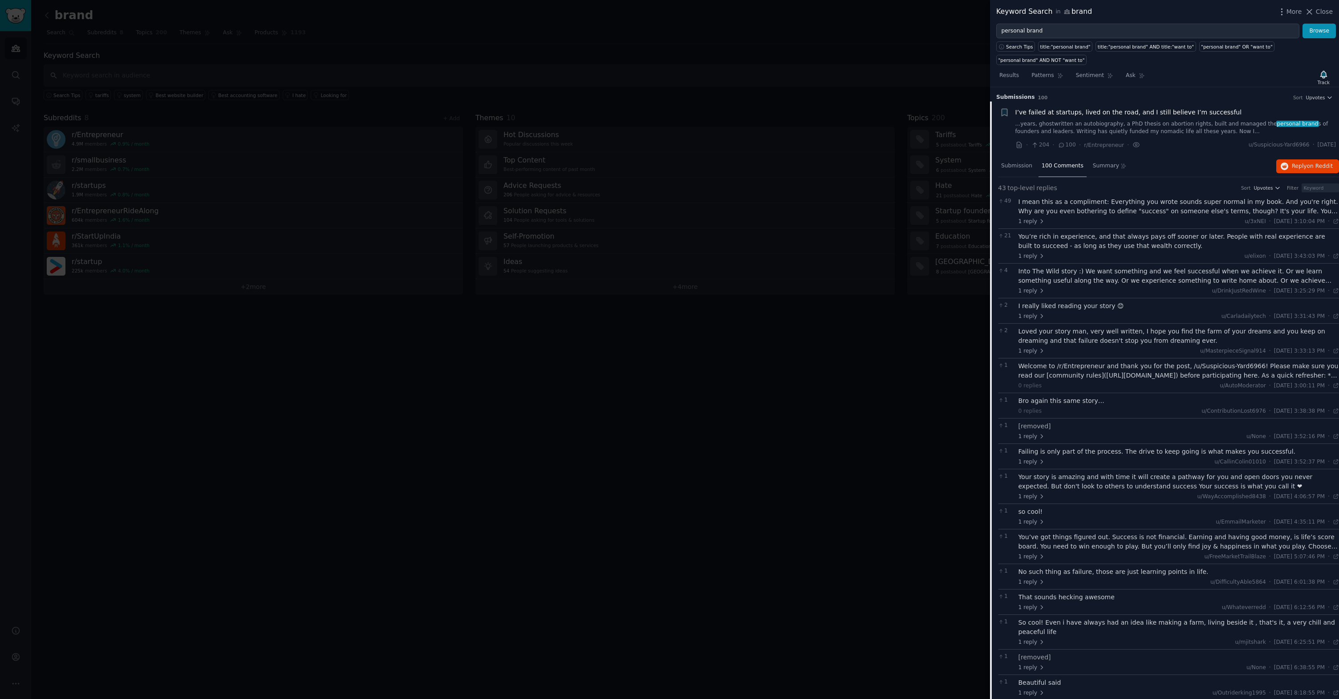
click at [1076, 123] on link "...years, ghostwritten an autobiography, a PhD thesis on abortion rights, built…" at bounding box center [1175, 128] width 321 height 16
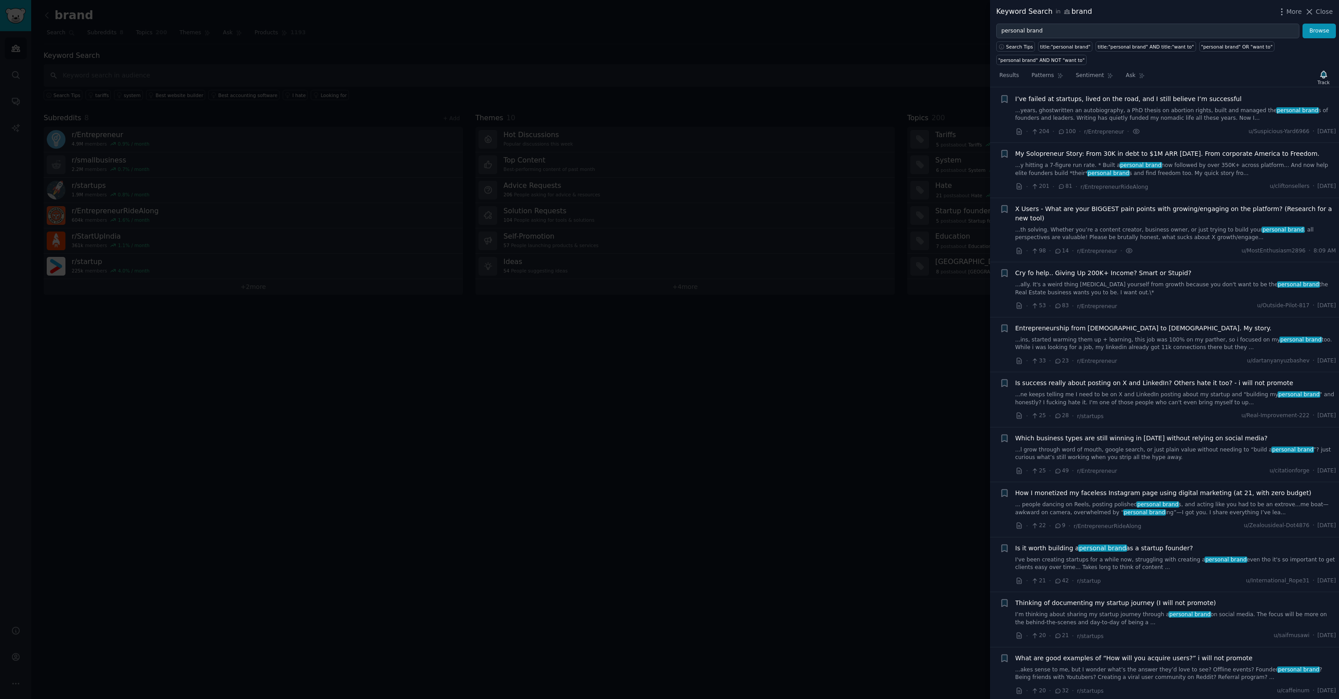
scroll to position [14, 0]
click at [1075, 154] on span "My Solopreneur Story: From 30K in debt to $1M ARR in 3 years. From corporate Am…" at bounding box center [1167, 153] width 304 height 9
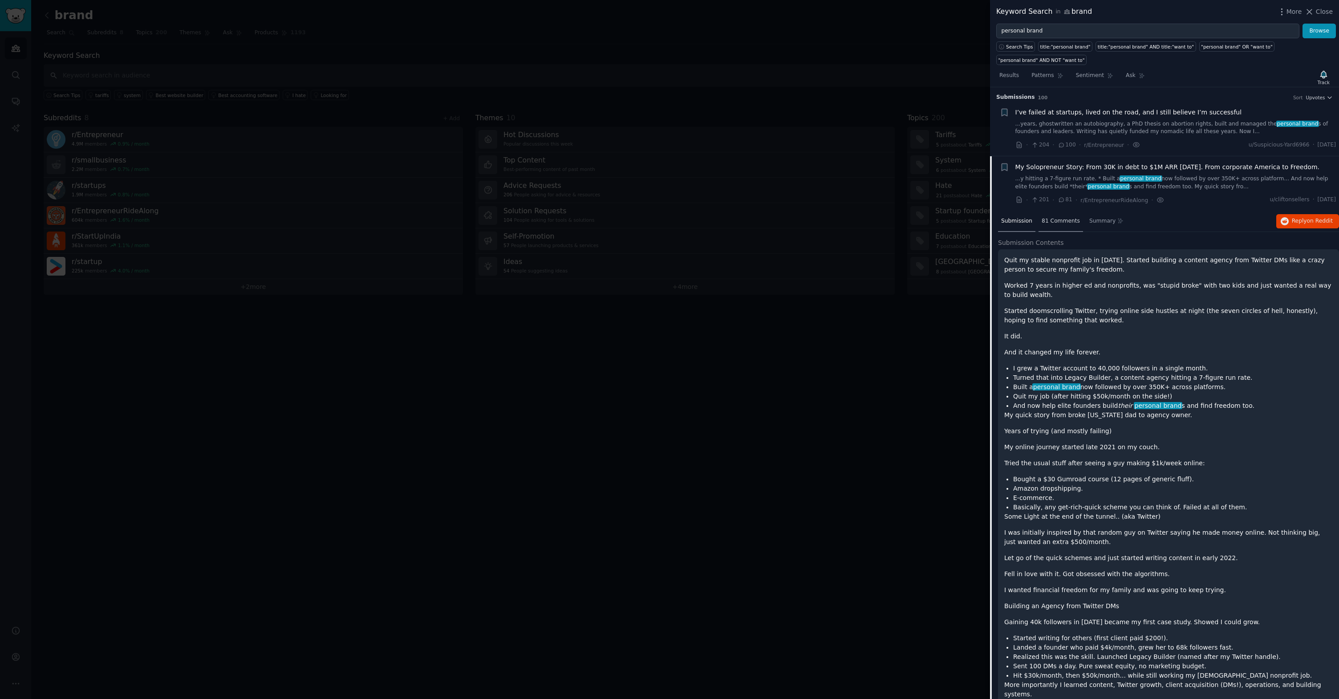
click at [1053, 223] on span "81 Comments" at bounding box center [1061, 221] width 38 height 8
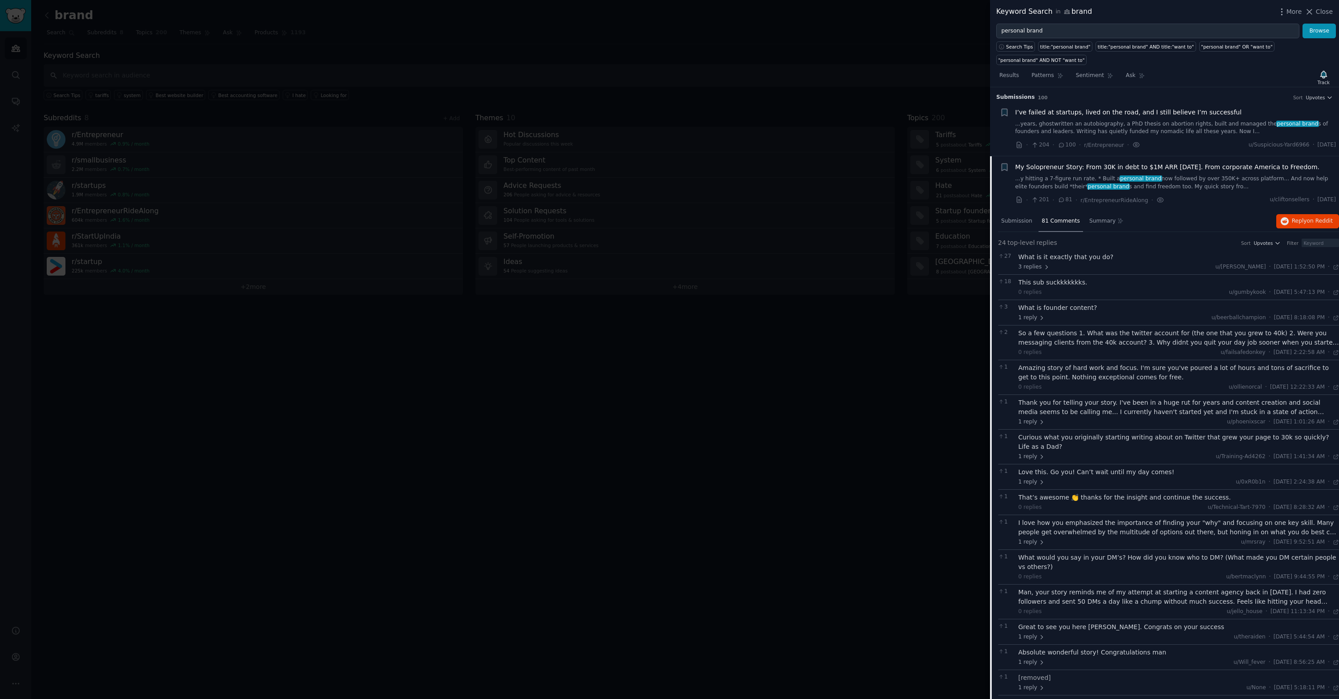
click at [1038, 163] on span "My Solopreneur Story: From 30K in debt to $1M ARR in 3 years. From corporate Am…" at bounding box center [1167, 166] width 304 height 9
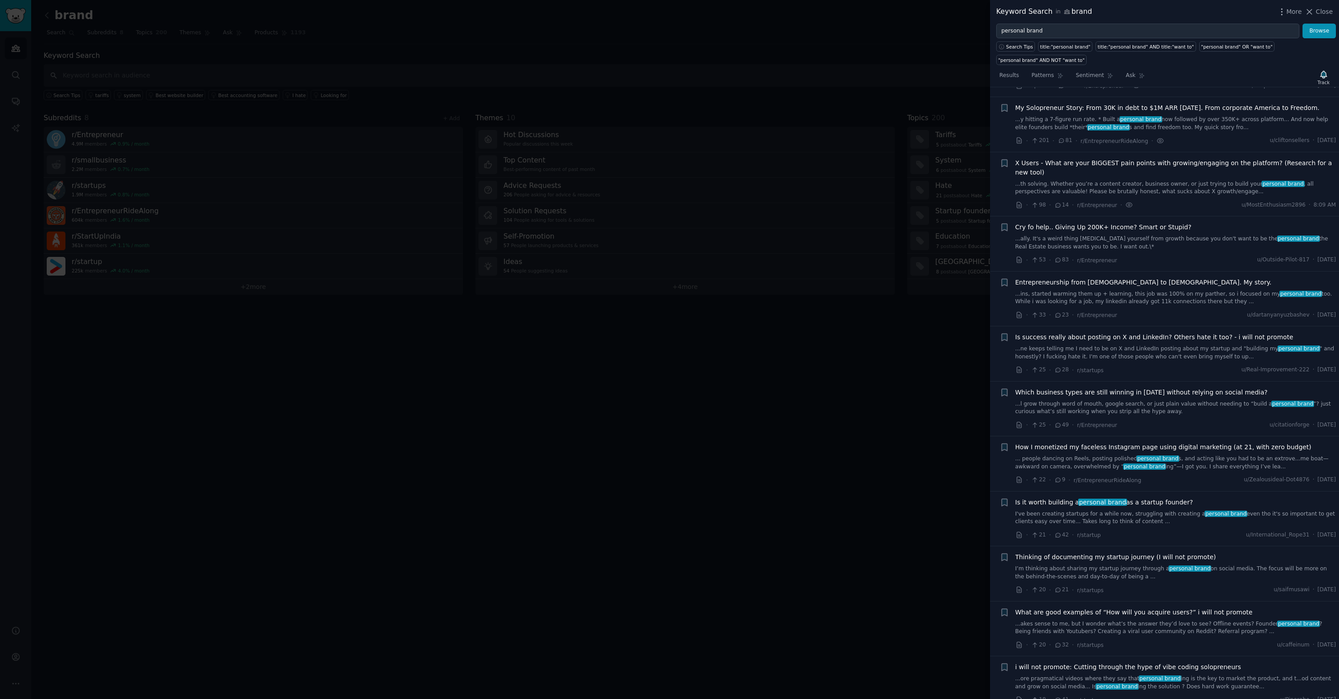
scroll to position [69, 0]
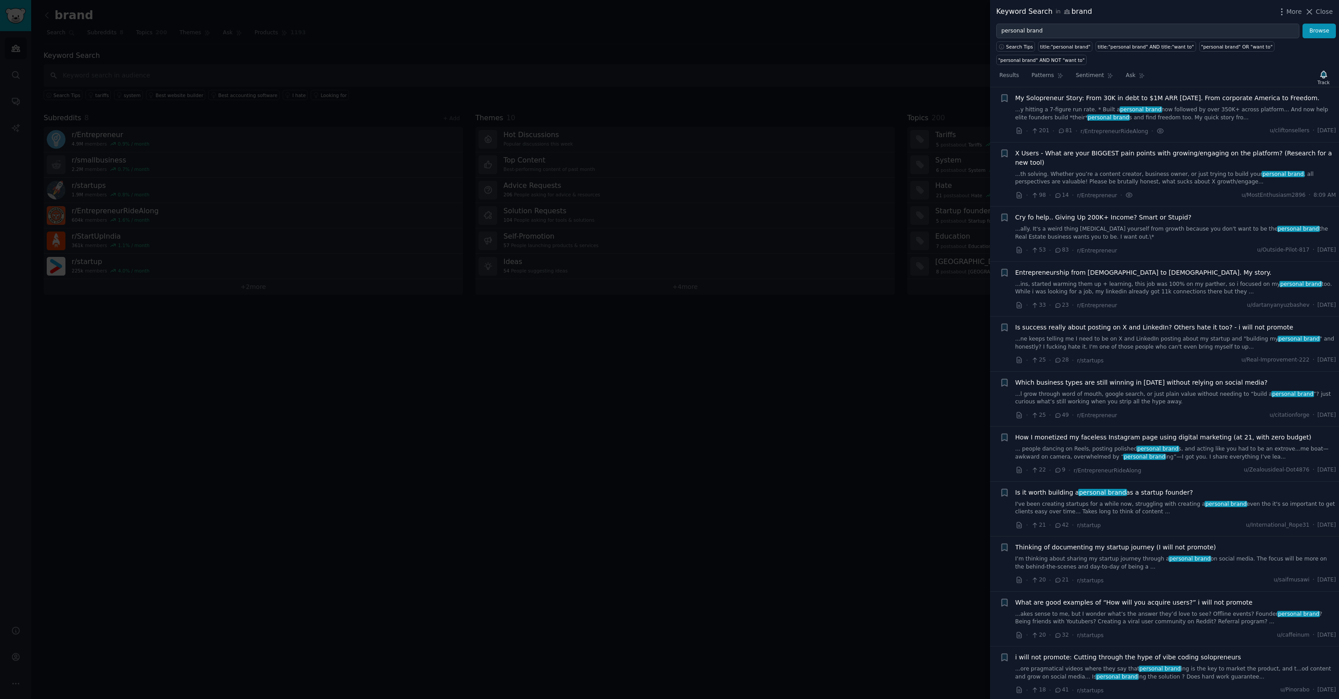
click at [1161, 329] on span "Is success really about posting on X and LinkedIn? Others hate it too? - i will…" at bounding box center [1154, 327] width 278 height 9
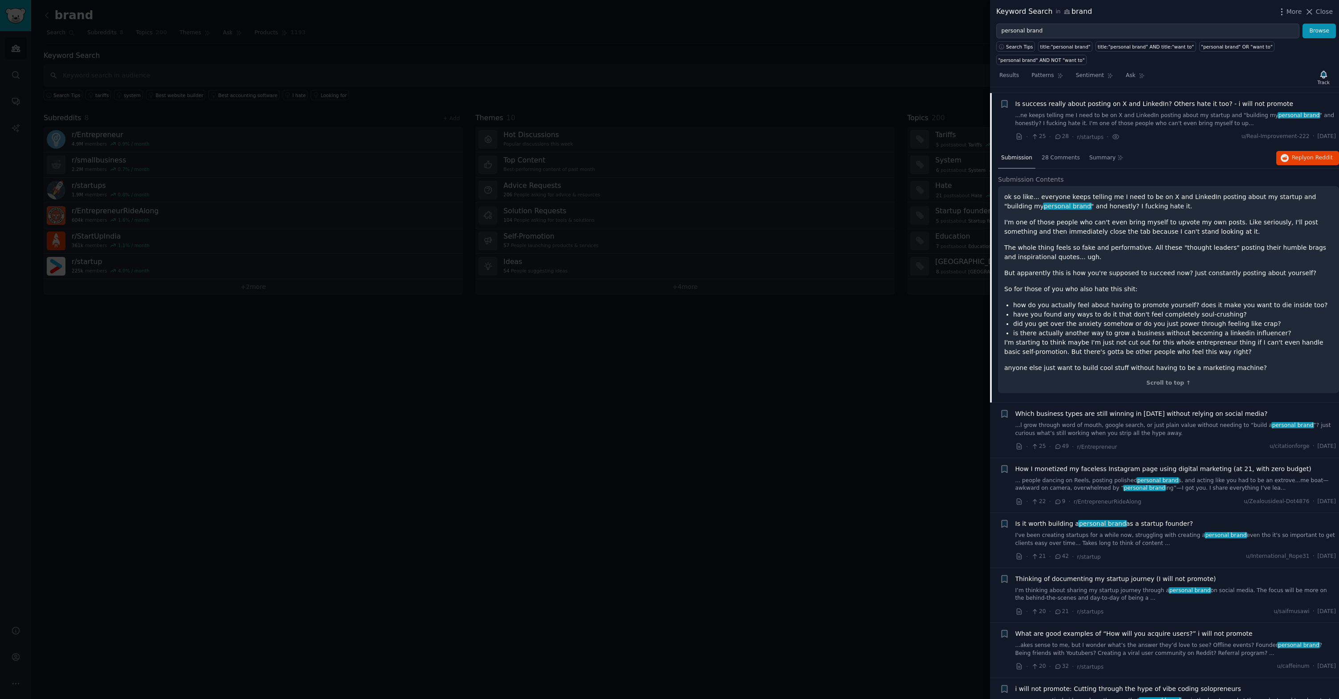
scroll to position [281, 0]
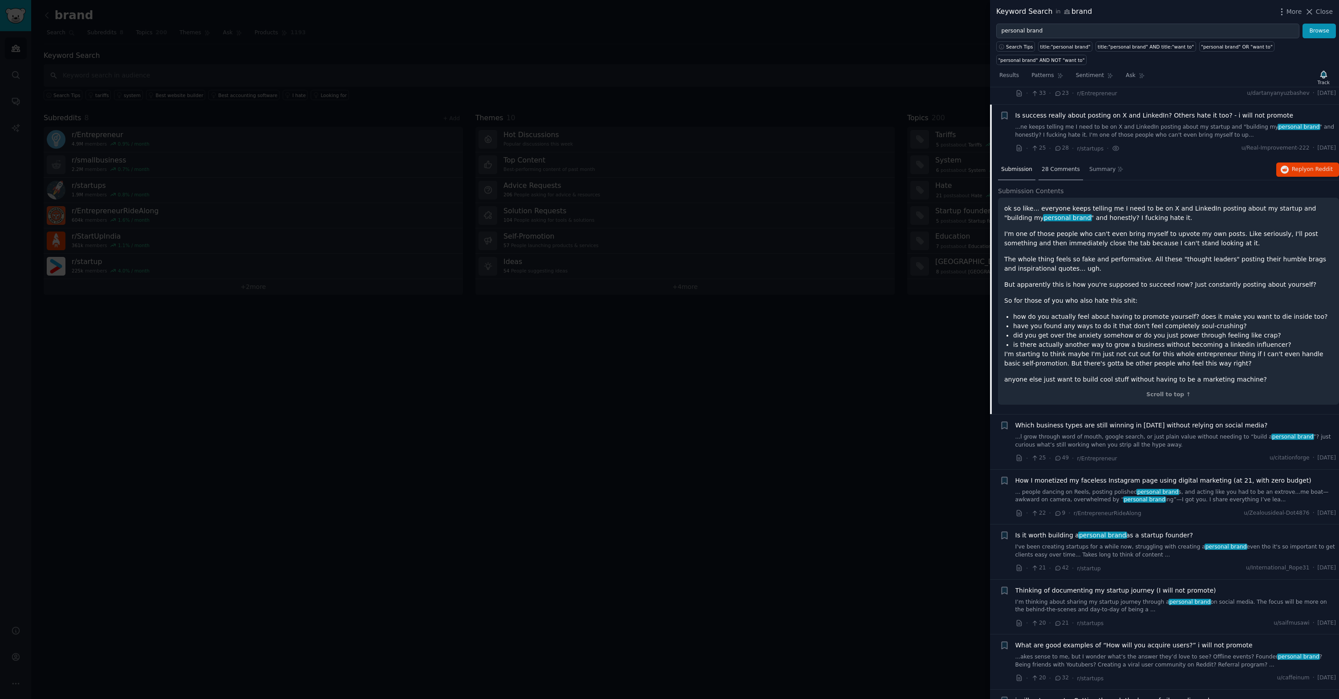
click at [1047, 176] on div "28 Comments" at bounding box center [1061, 169] width 45 height 21
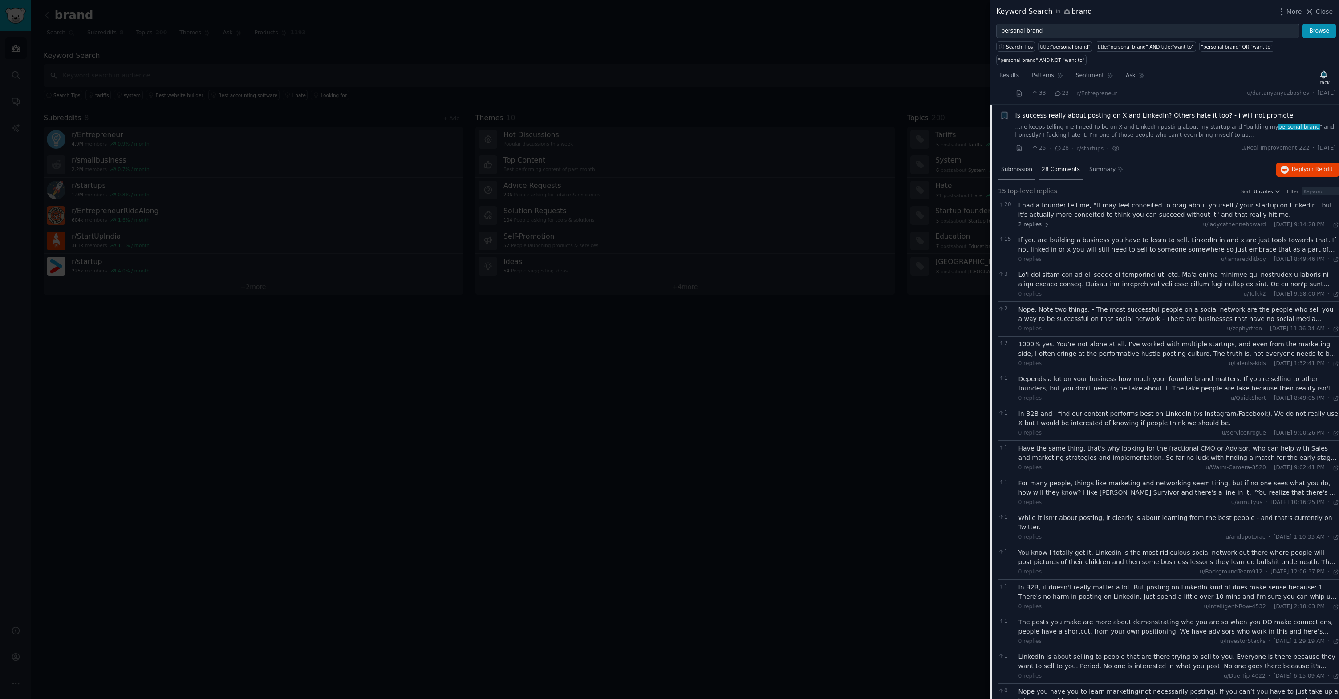
click at [1024, 171] on span "Submission" at bounding box center [1016, 170] width 31 height 8
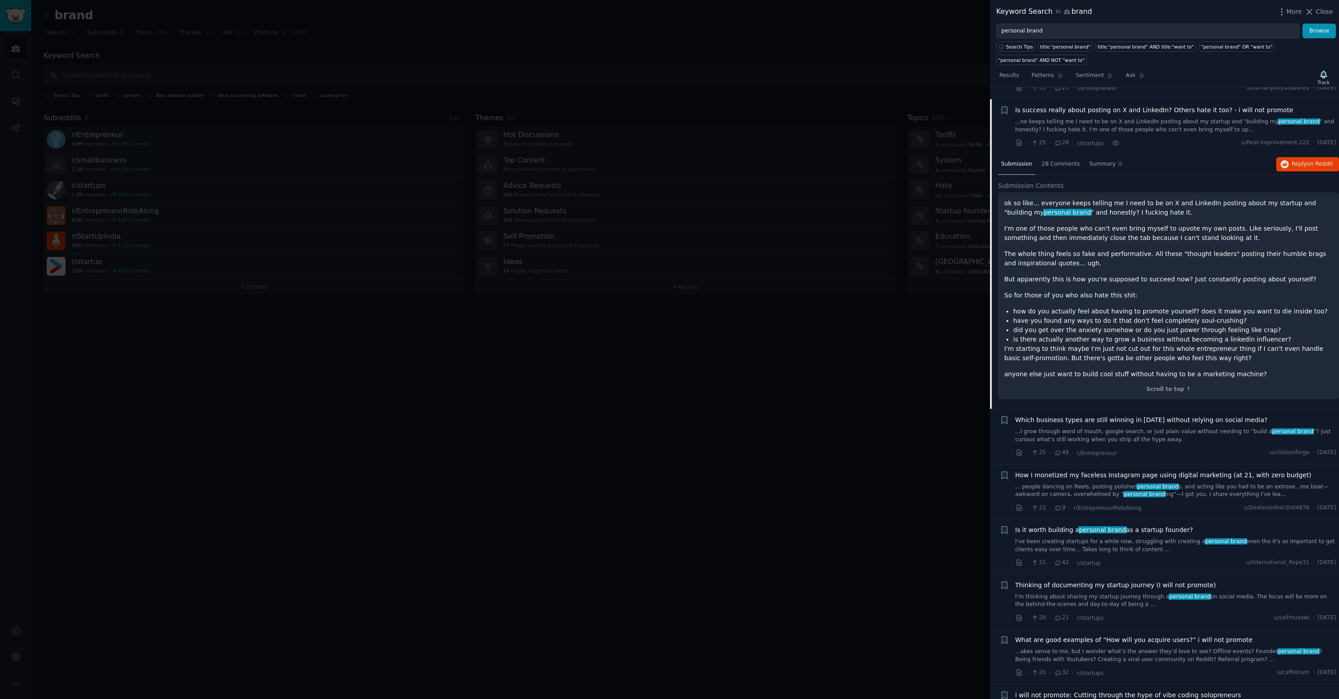
scroll to position [292, 0]
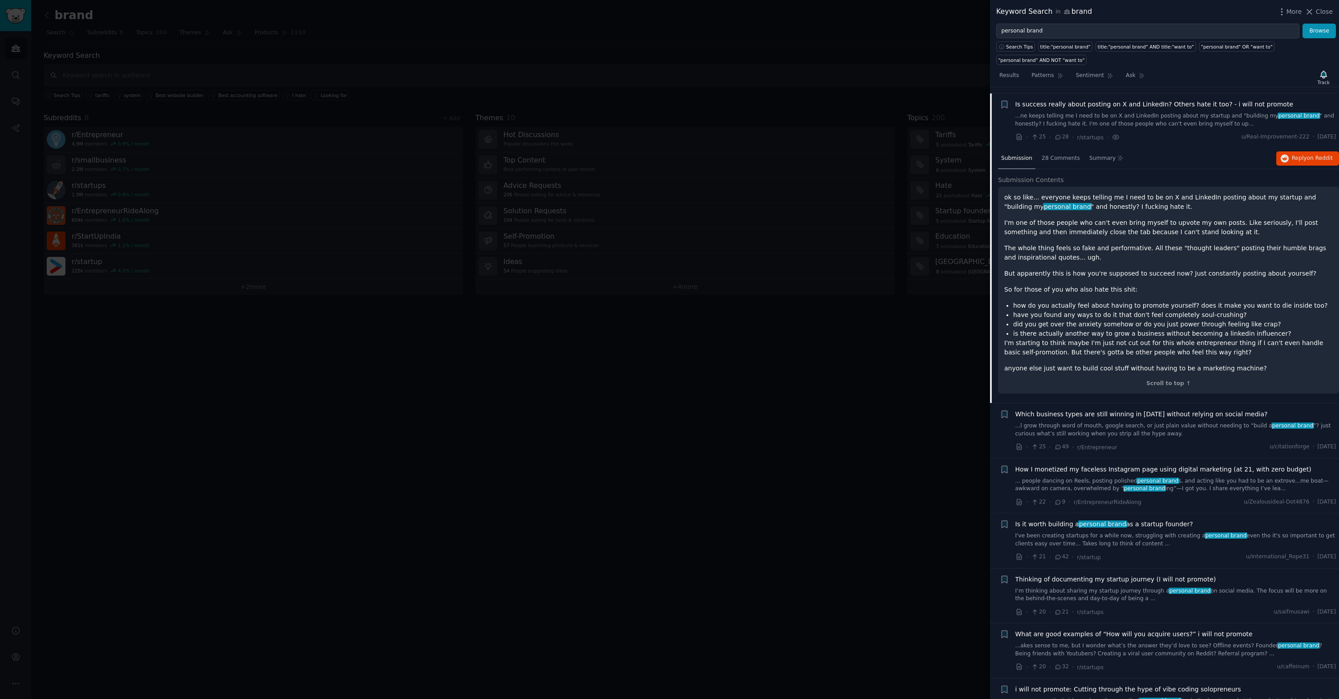
click at [1158, 522] on span "Is it worth building a personal brand as a startup founder?" at bounding box center [1104, 523] width 178 height 9
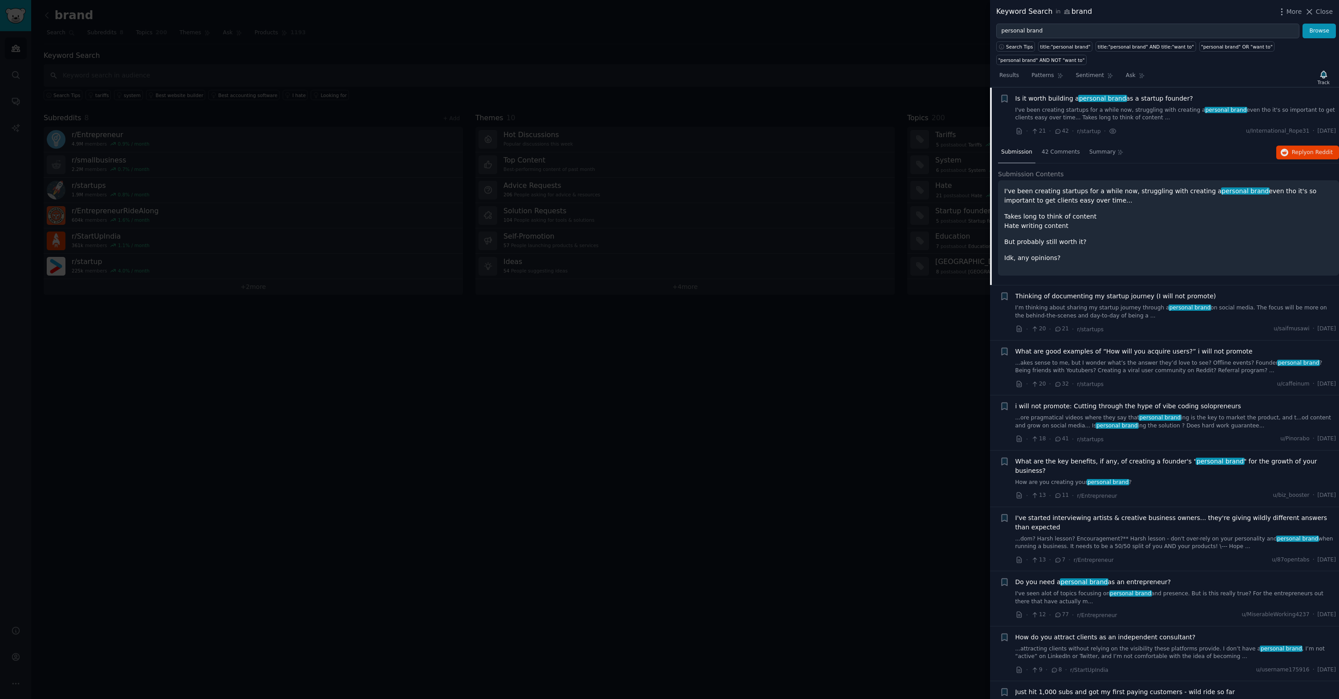
scroll to position [458, 0]
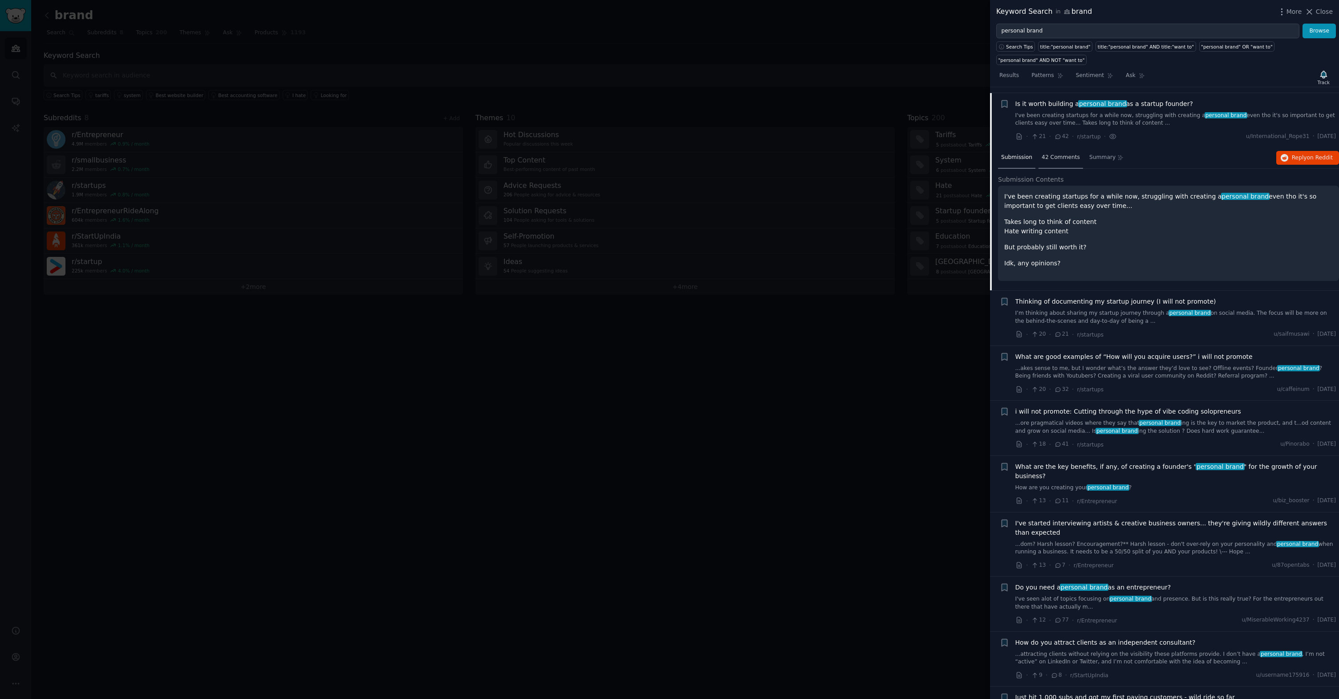
click at [1051, 154] on span "42 Comments" at bounding box center [1061, 158] width 38 height 8
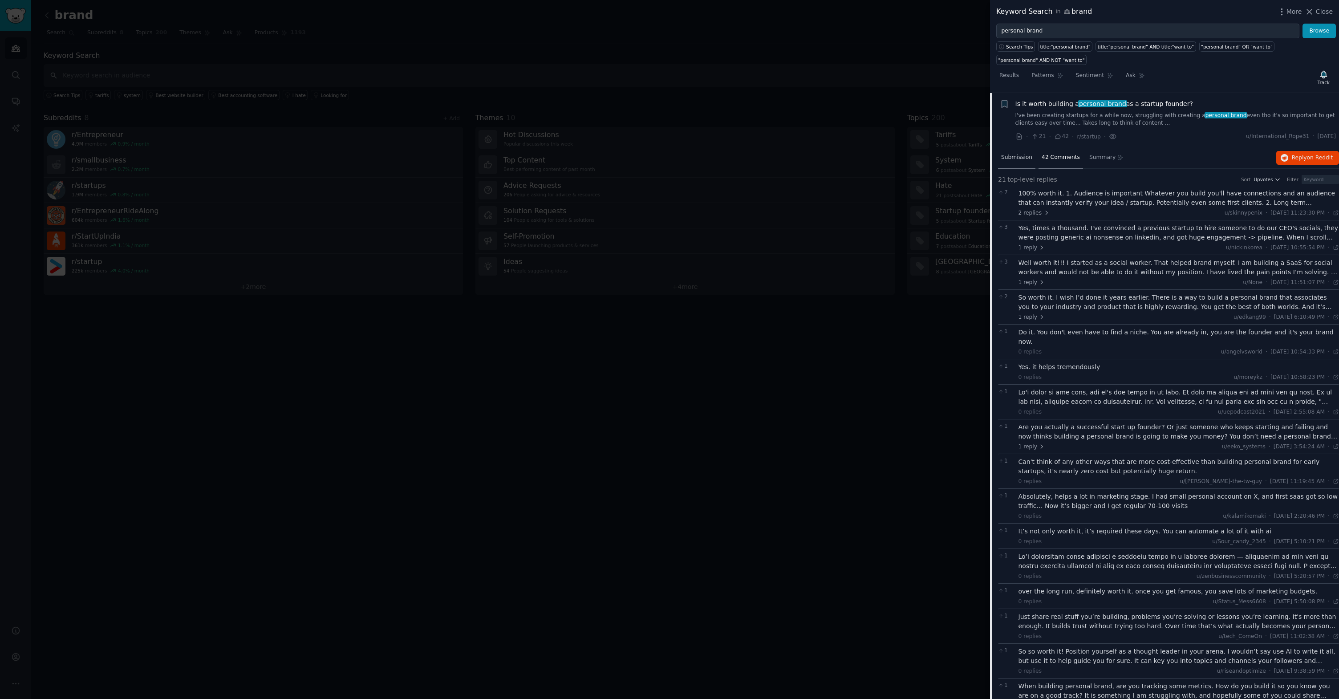
click at [1015, 154] on span "Submission" at bounding box center [1016, 158] width 31 height 8
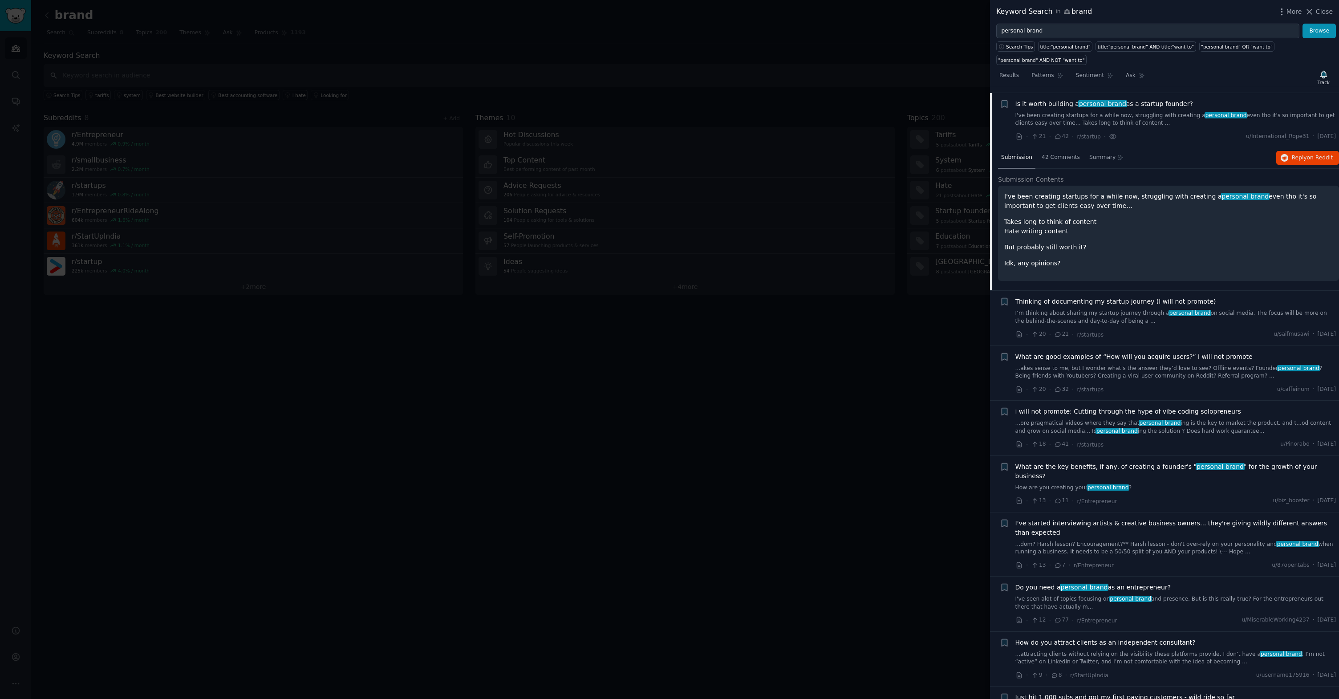
click at [1023, 158] on span "Submission" at bounding box center [1016, 158] width 31 height 8
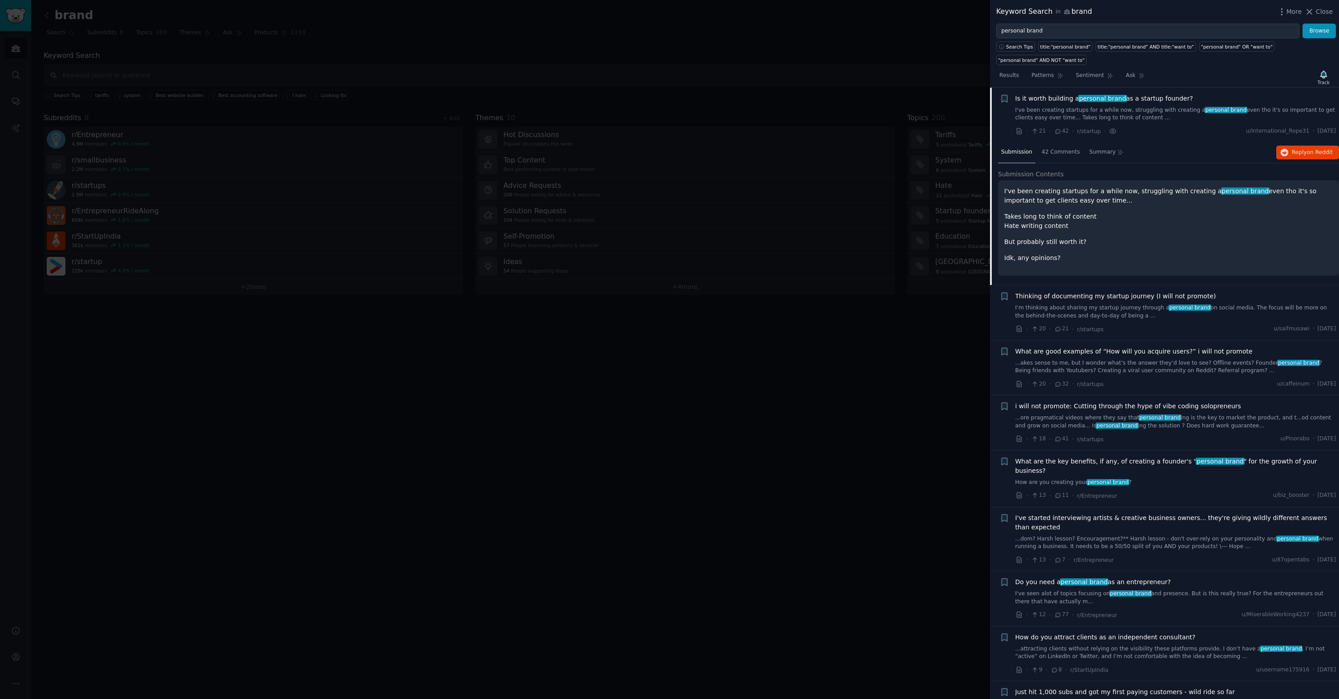
click at [1155, 464] on span "What are the key benefits, if any, of creating a founder's " personal brand " f…" at bounding box center [1175, 466] width 321 height 19
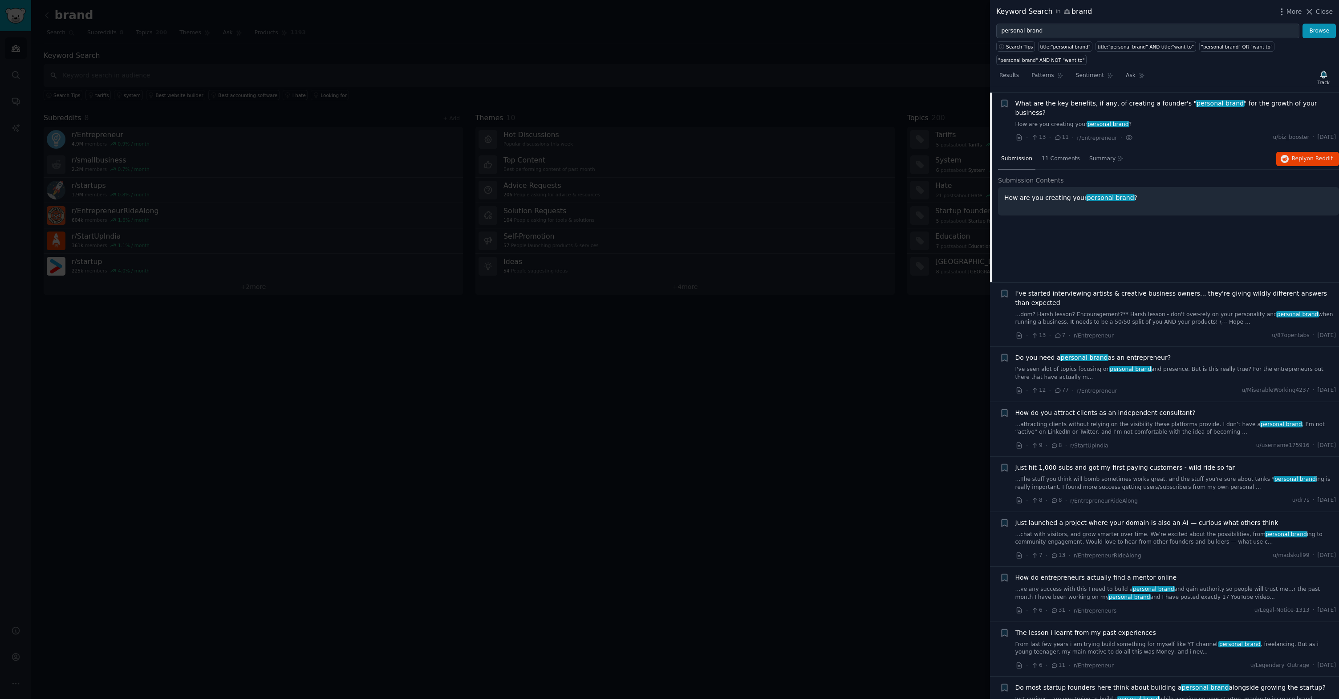
scroll to position [683, 0]
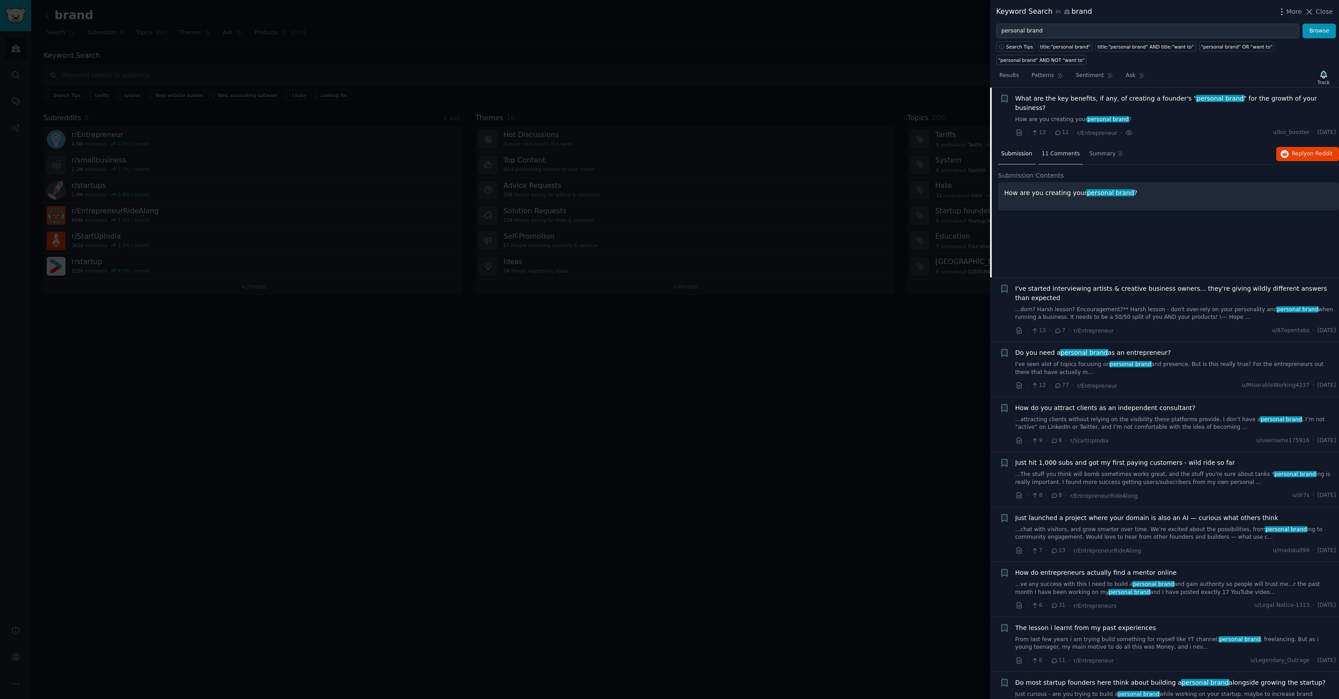
click at [1045, 144] on div "11 Comments" at bounding box center [1061, 154] width 45 height 21
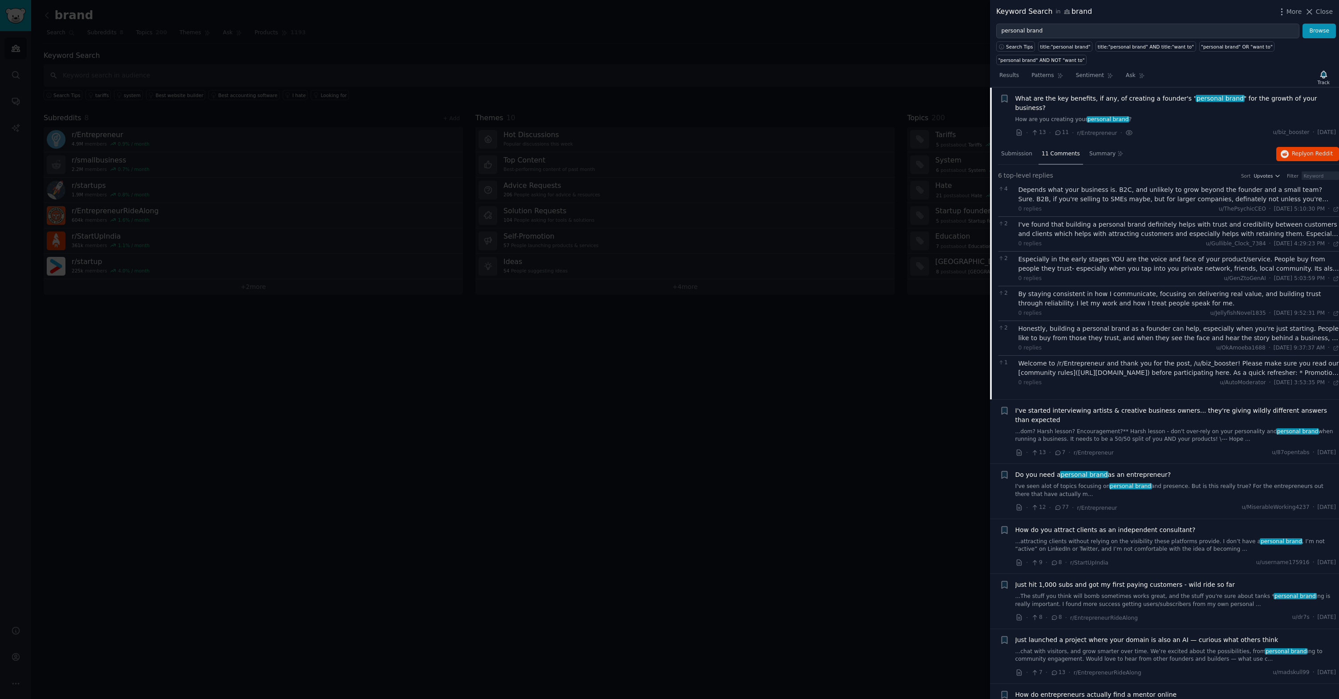
click at [1142, 470] on span "Do you need a personal brand as an entrepreneur?" at bounding box center [1093, 474] width 156 height 9
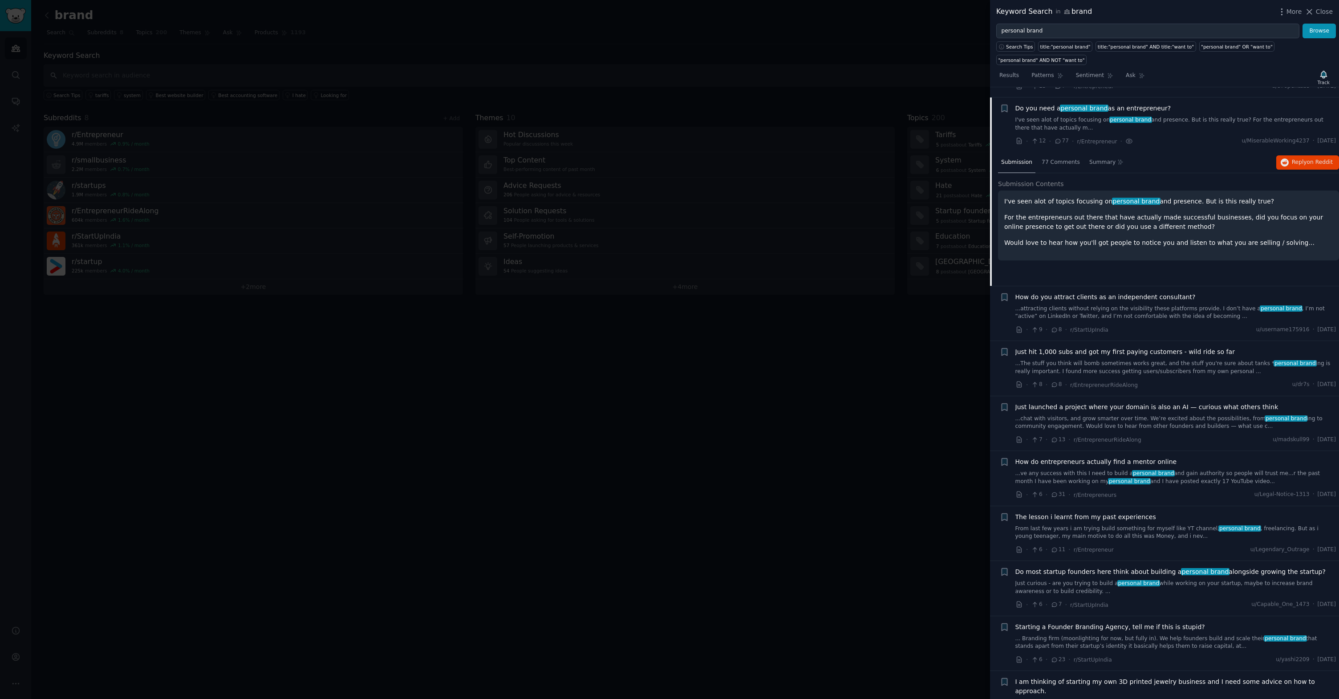
scroll to position [795, 0]
click at [1043, 158] on span "77 Comments" at bounding box center [1061, 162] width 38 height 8
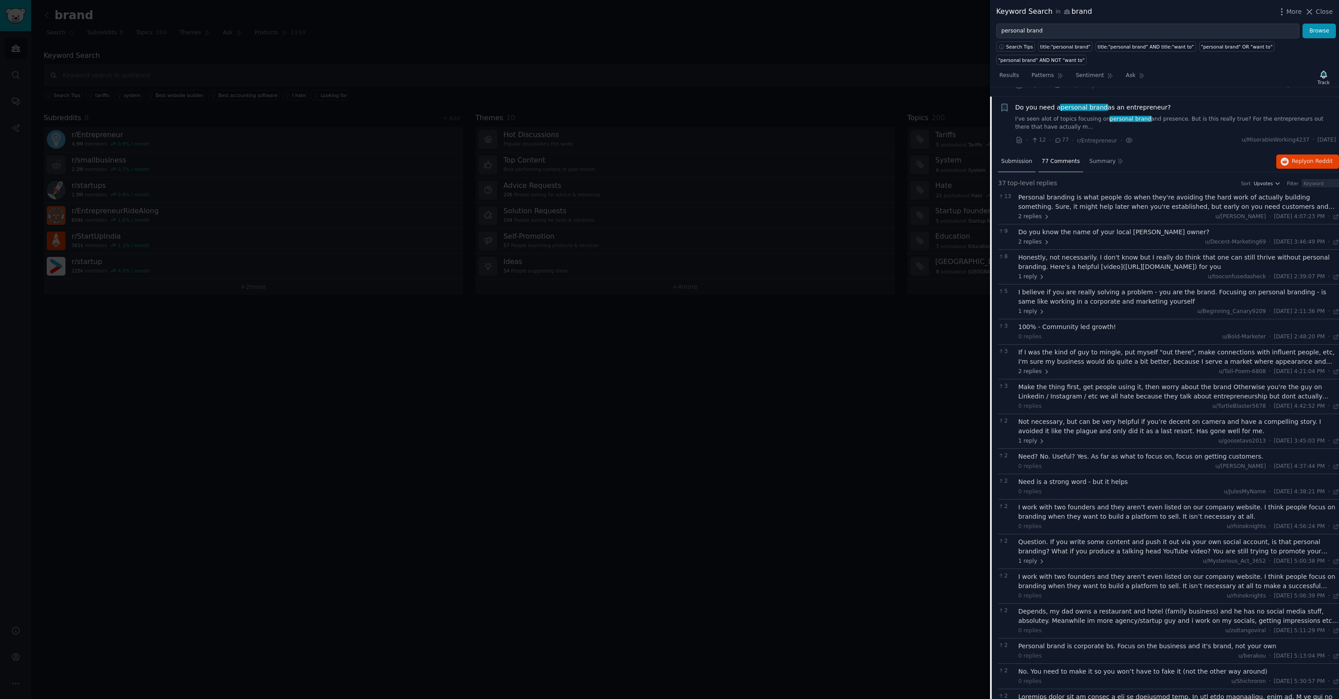
click at [1026, 158] on span "Submission" at bounding box center [1016, 162] width 31 height 8
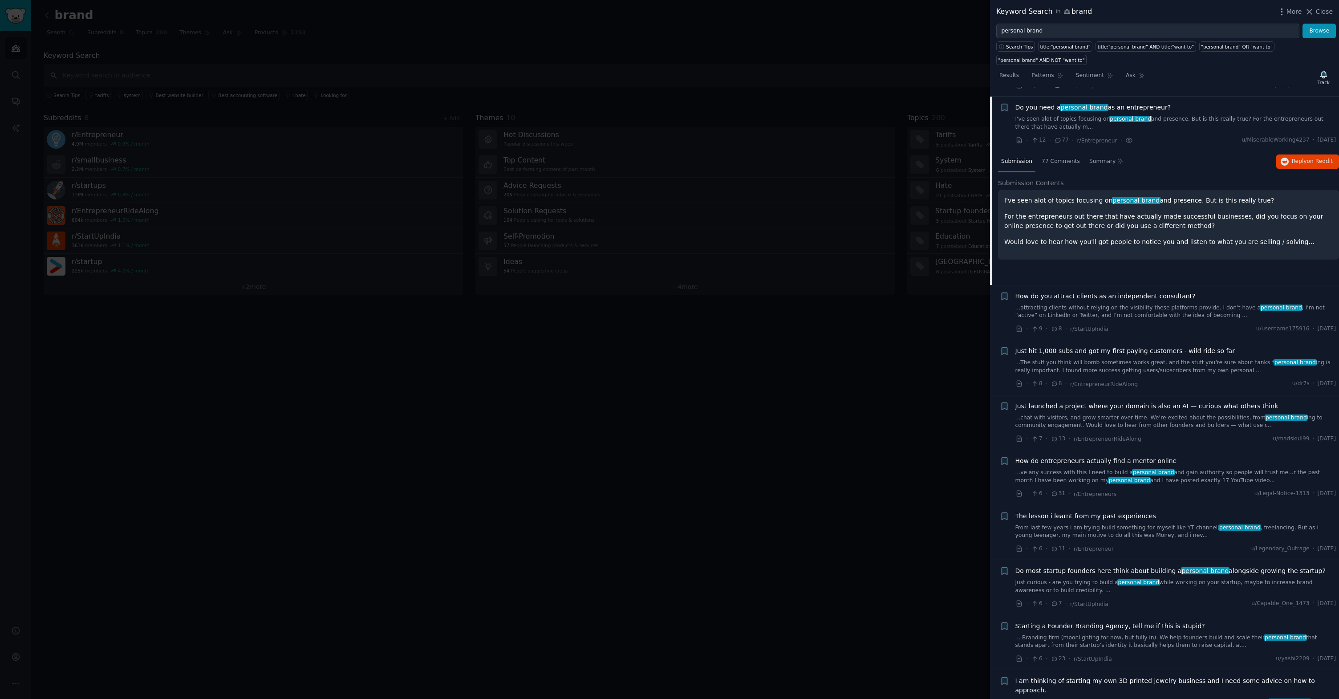
scroll to position [835, 0]
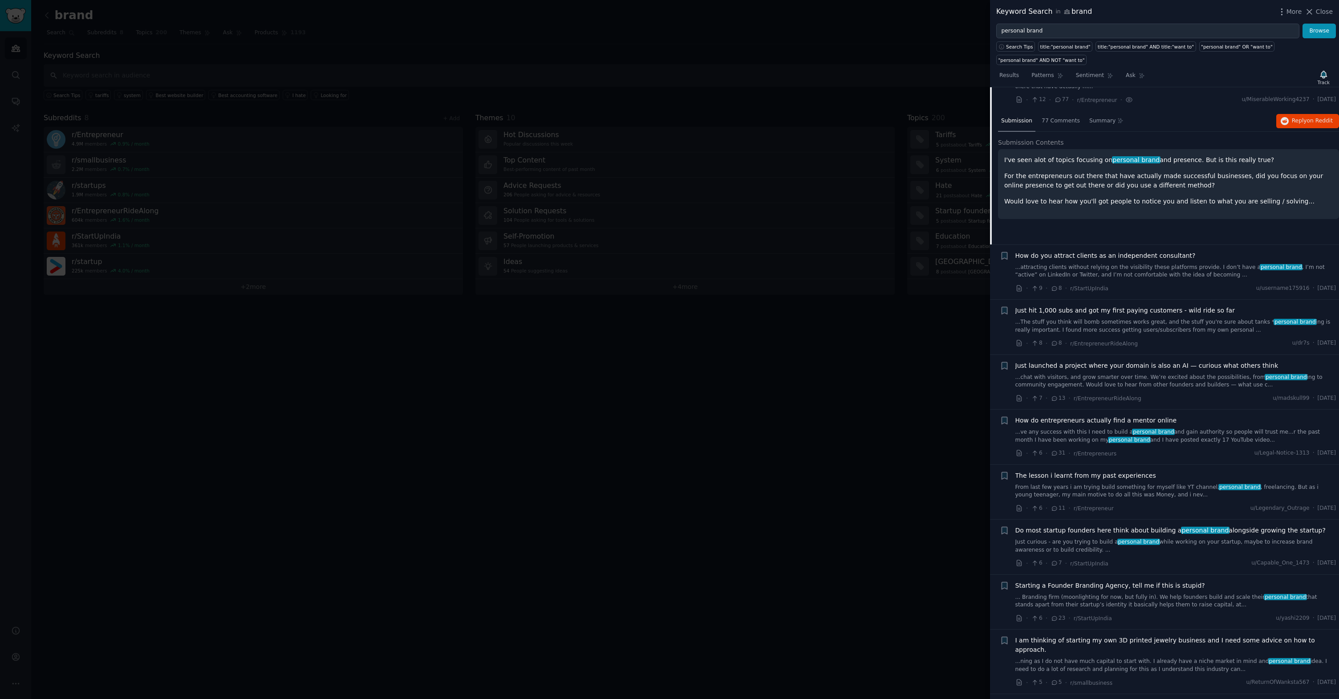
click at [1166, 581] on span "Starting a Founder Branding Agency, tell me if this is stupid?" at bounding box center [1110, 585] width 190 height 9
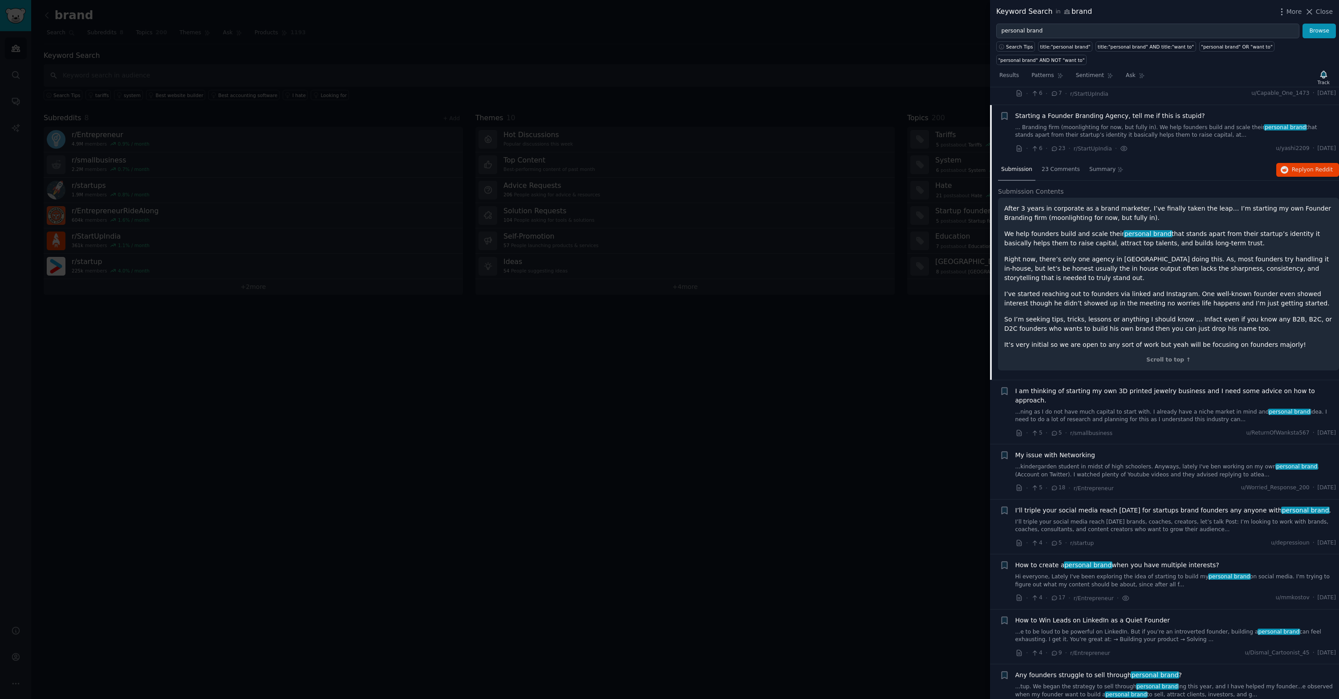
scroll to position [1179, 0]
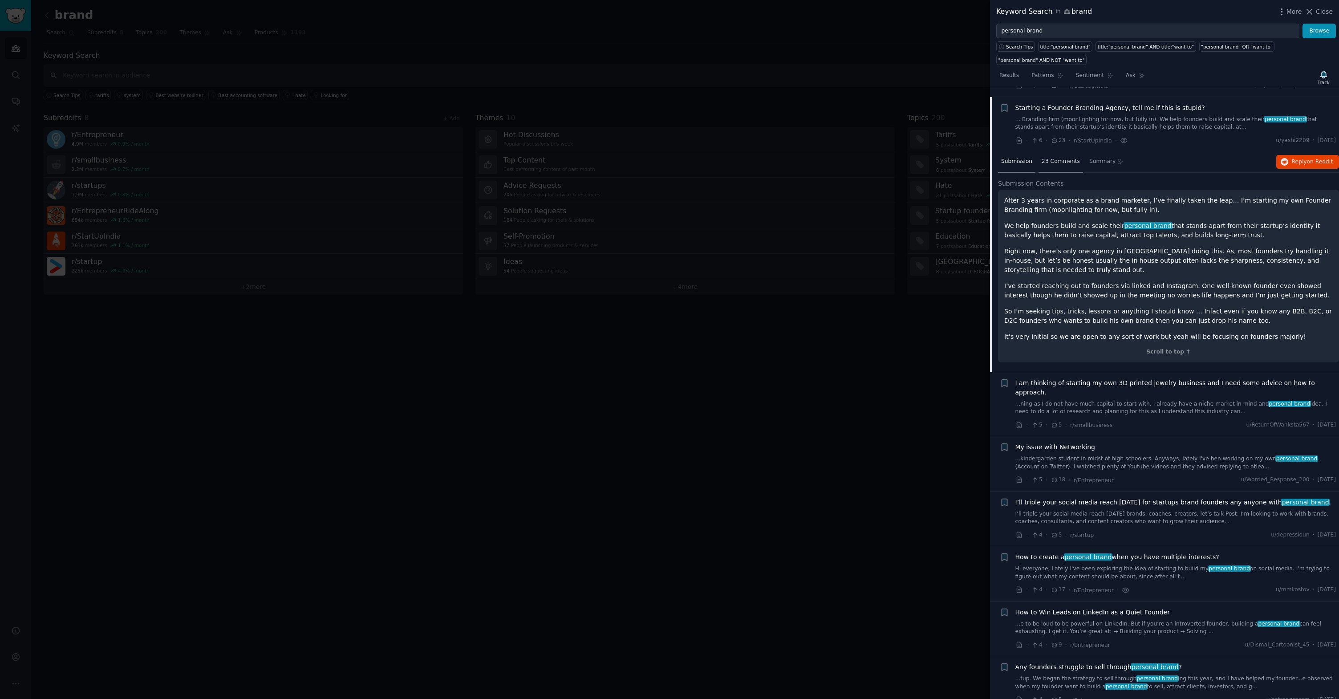
click at [1047, 158] on span "23 Comments" at bounding box center [1061, 162] width 38 height 8
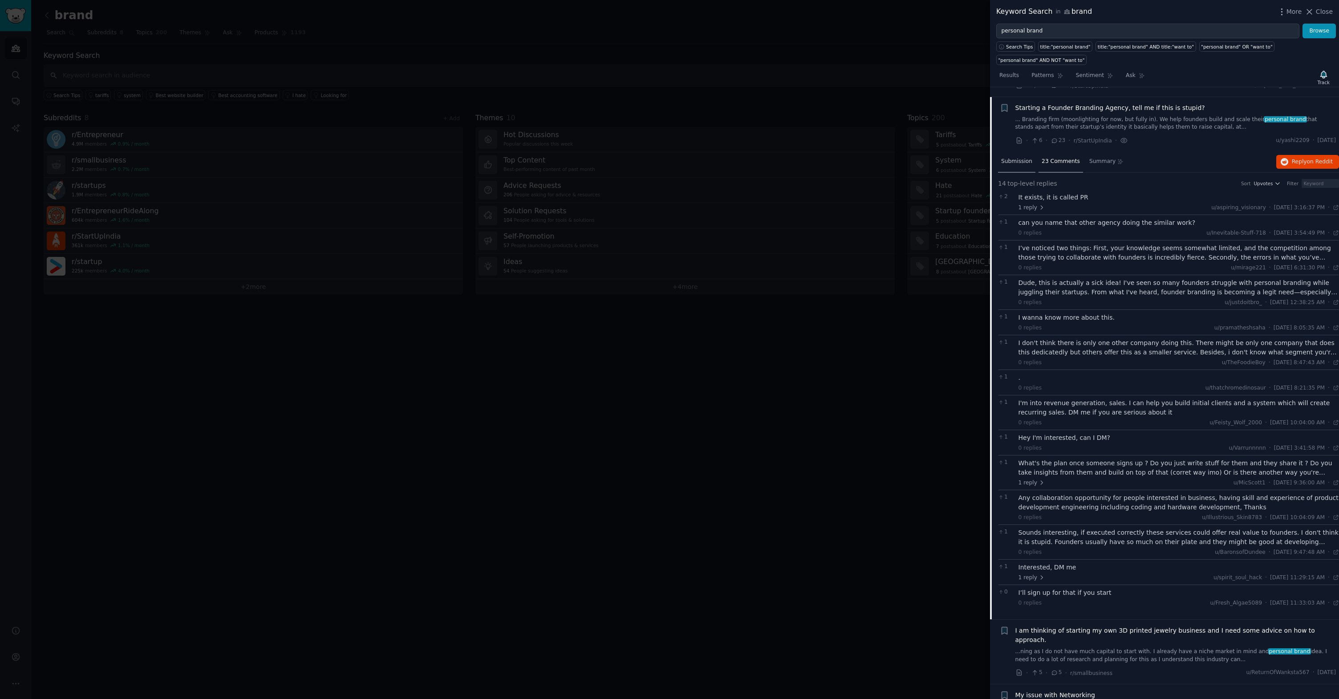
click at [1020, 159] on div "Submission" at bounding box center [1016, 161] width 37 height 21
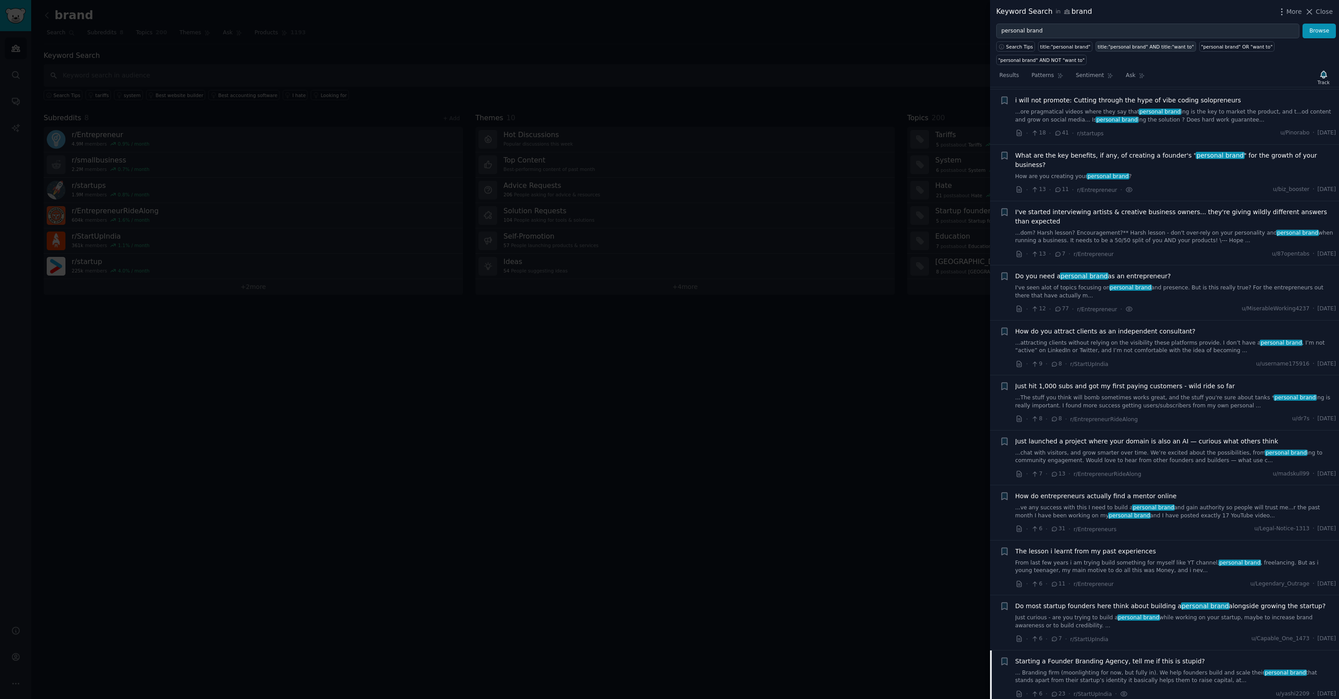
scroll to position [488, 0]
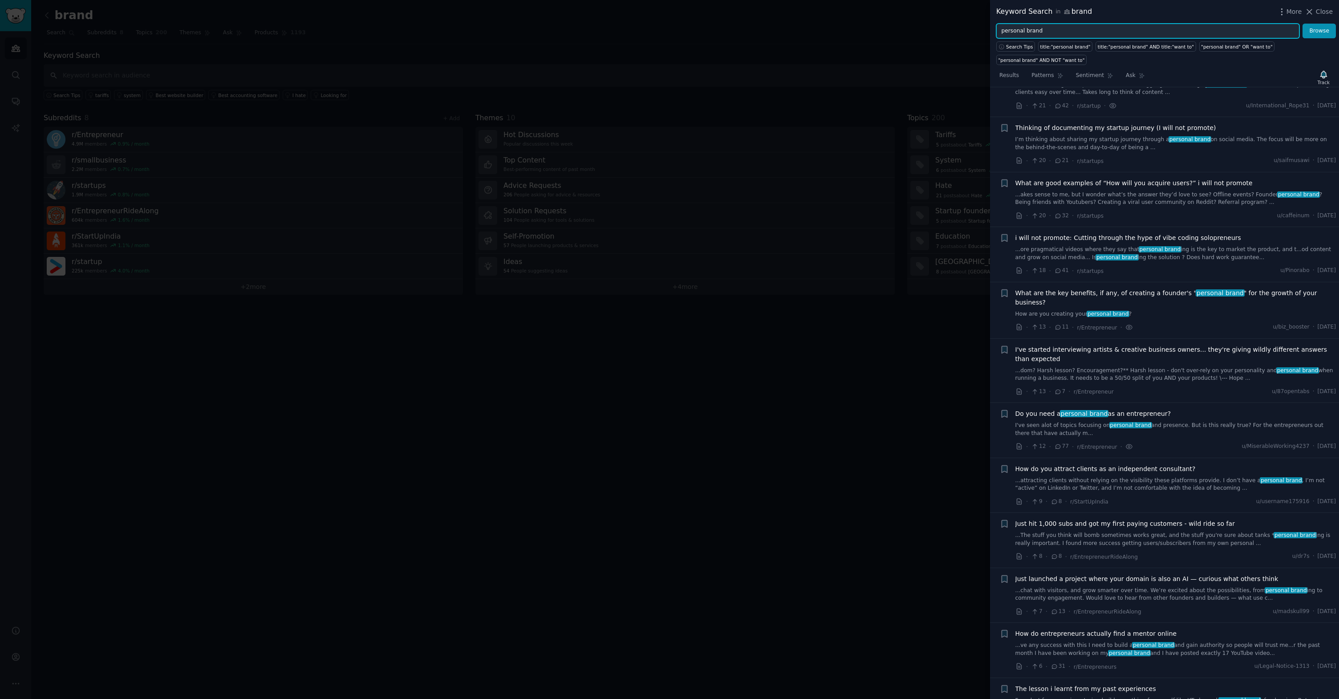
drag, startPoint x: 1047, startPoint y: 33, endPoint x: 982, endPoint y: 34, distance: 65.9
click at [982, 34] on div "Keyword Search in brand More Close personal brand Browse Search Tips title:"per…" at bounding box center [669, 349] width 1339 height 699
click at [1302, 24] on button "Browse" at bounding box center [1318, 31] width 33 height 15
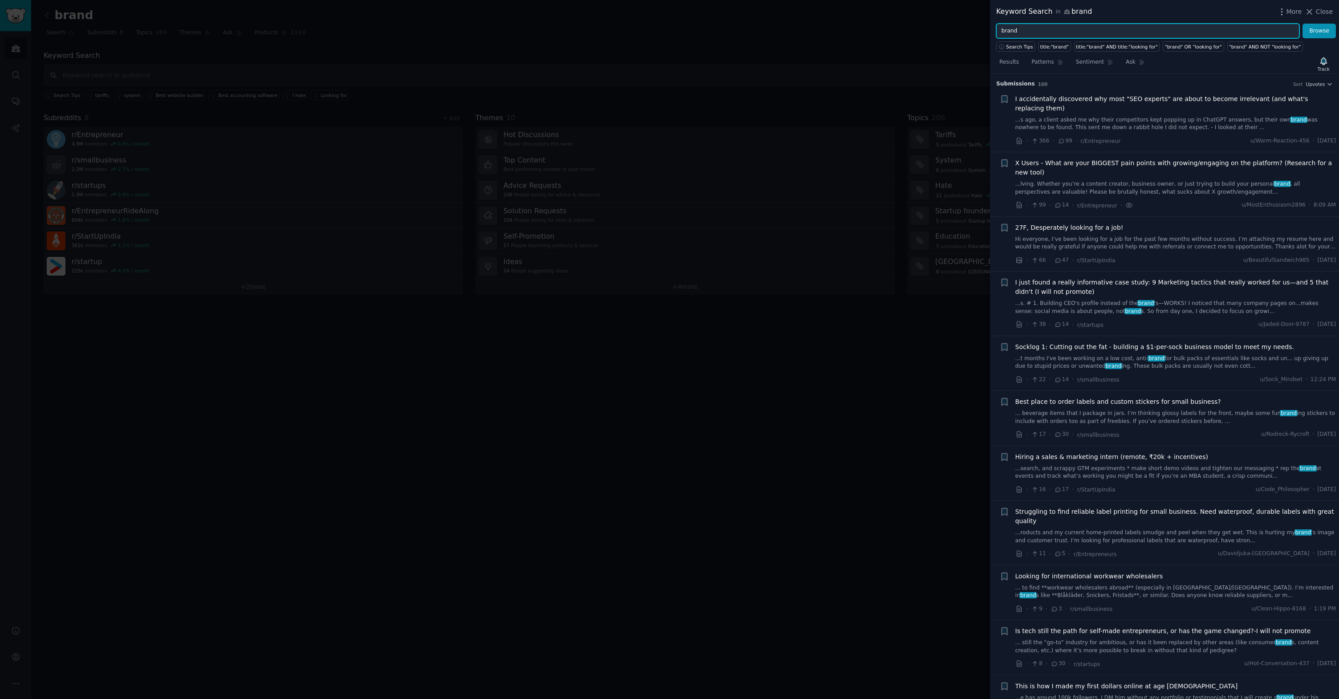
drag, startPoint x: 1037, startPoint y: 31, endPoint x: 897, endPoint y: 21, distance: 140.5
click at [899, 21] on div "Keyword Search in brand More Close brand Browse Search Tips title:"brand" title…" at bounding box center [669, 349] width 1339 height 699
type input "linkedin"
click at [1302, 24] on button "Browse" at bounding box center [1318, 31] width 33 height 15
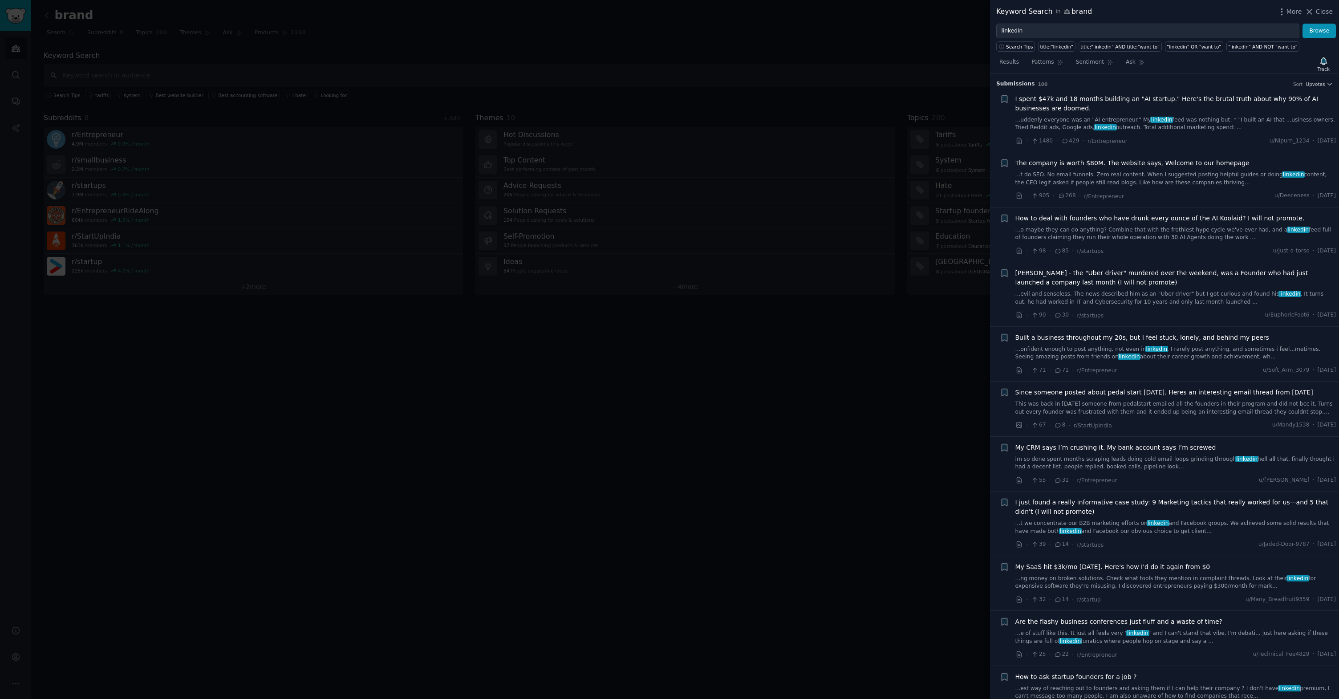
click at [1270, 98] on span "I spent $47k and 18 months building an "AI startup." Here's the brutal truth ab…" at bounding box center [1175, 103] width 321 height 19
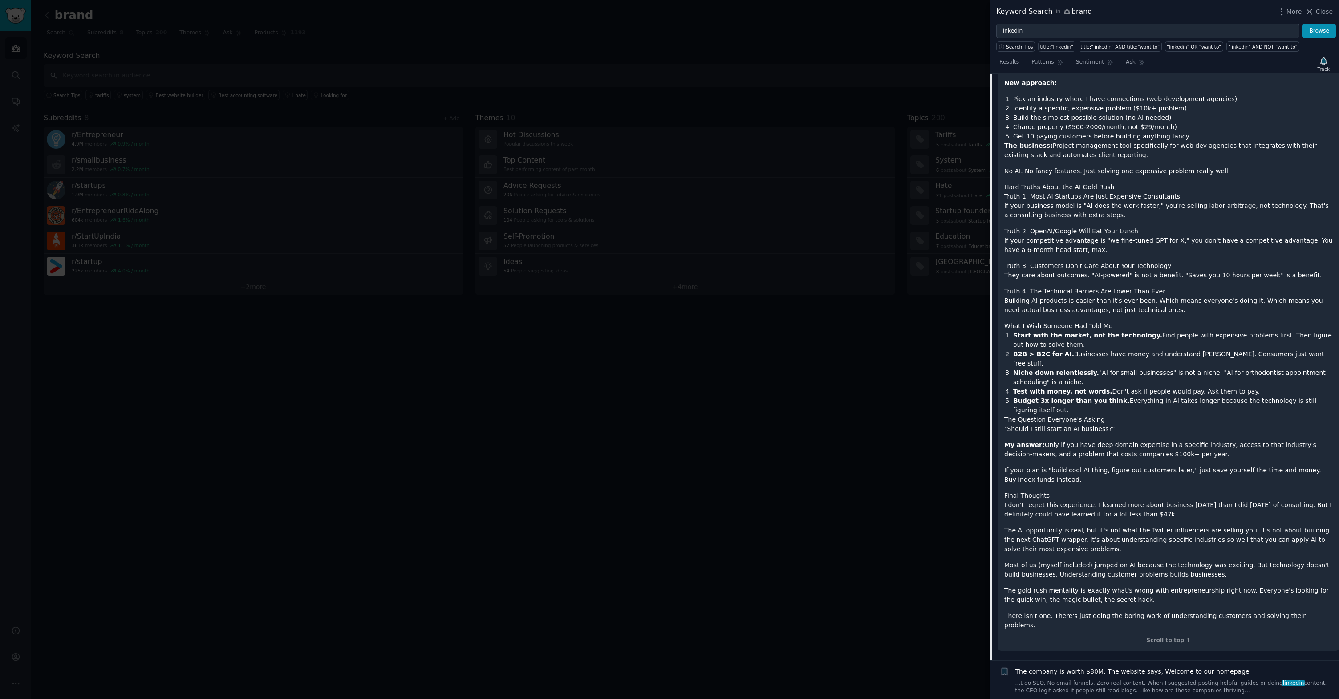
scroll to position [1369, 0]
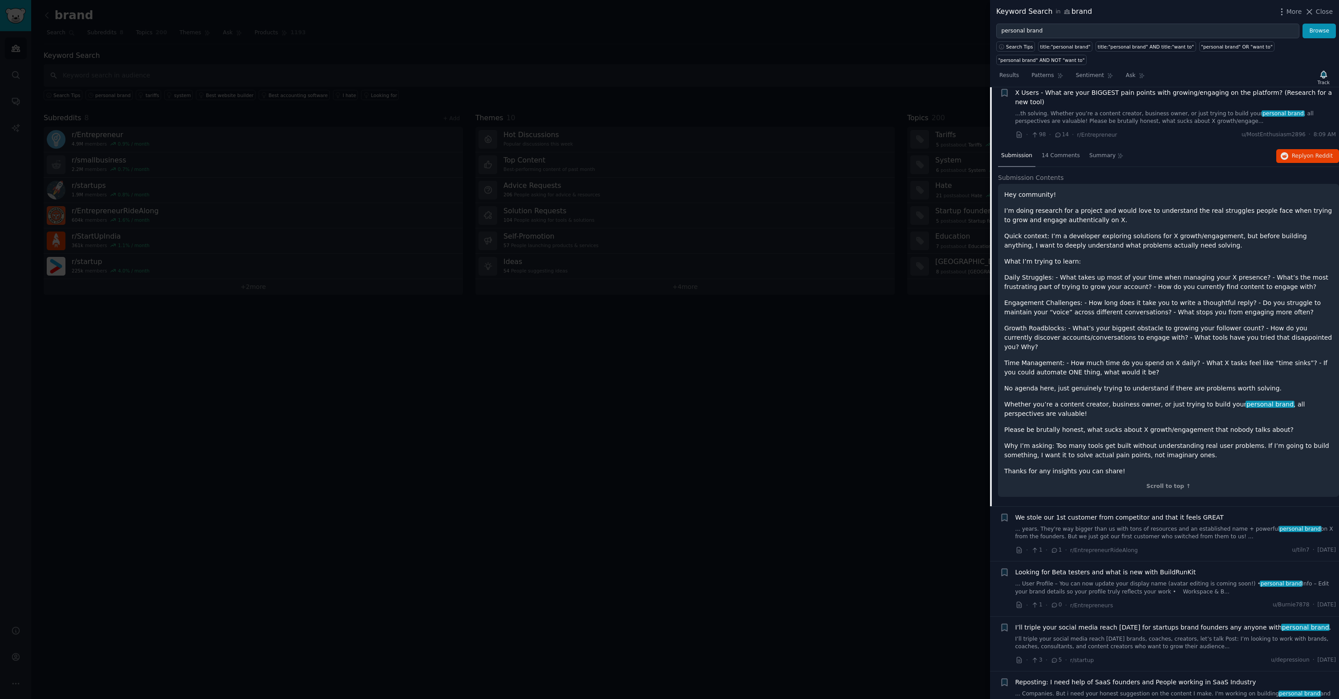
scroll to position [61, 0]
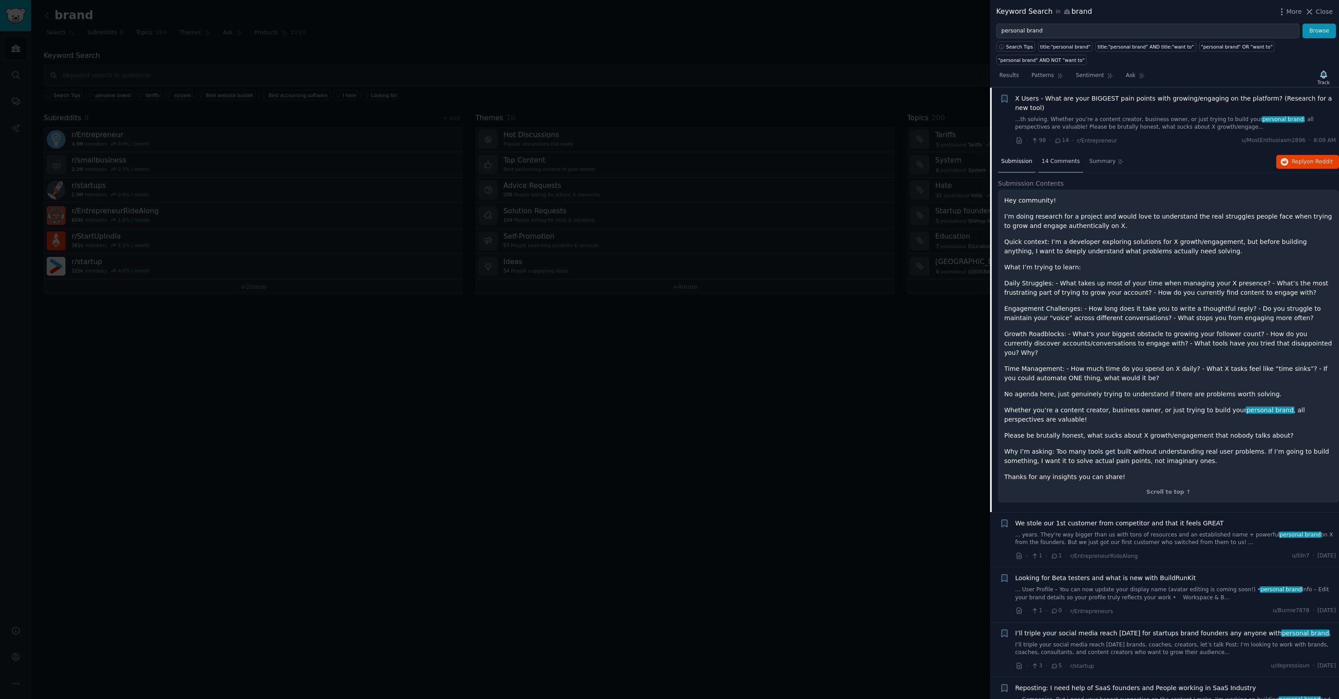
click at [1051, 164] on span "14 Comments" at bounding box center [1061, 162] width 38 height 8
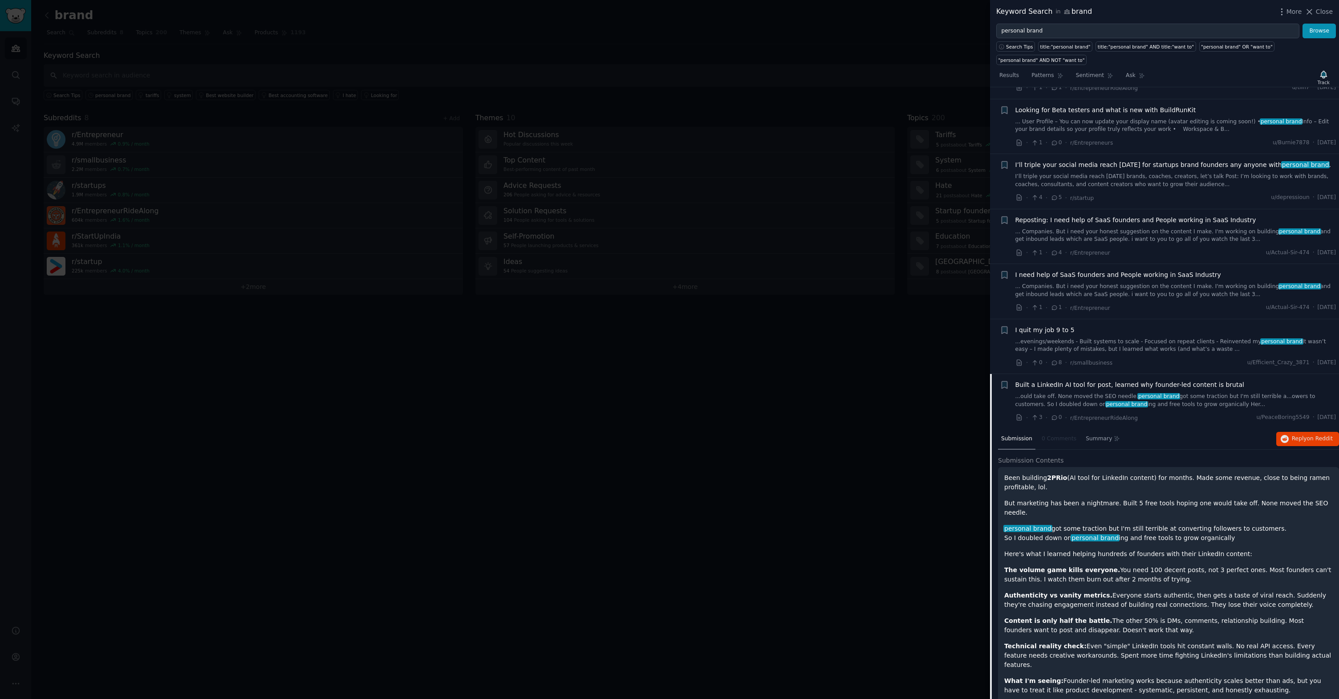
scroll to position [274, 0]
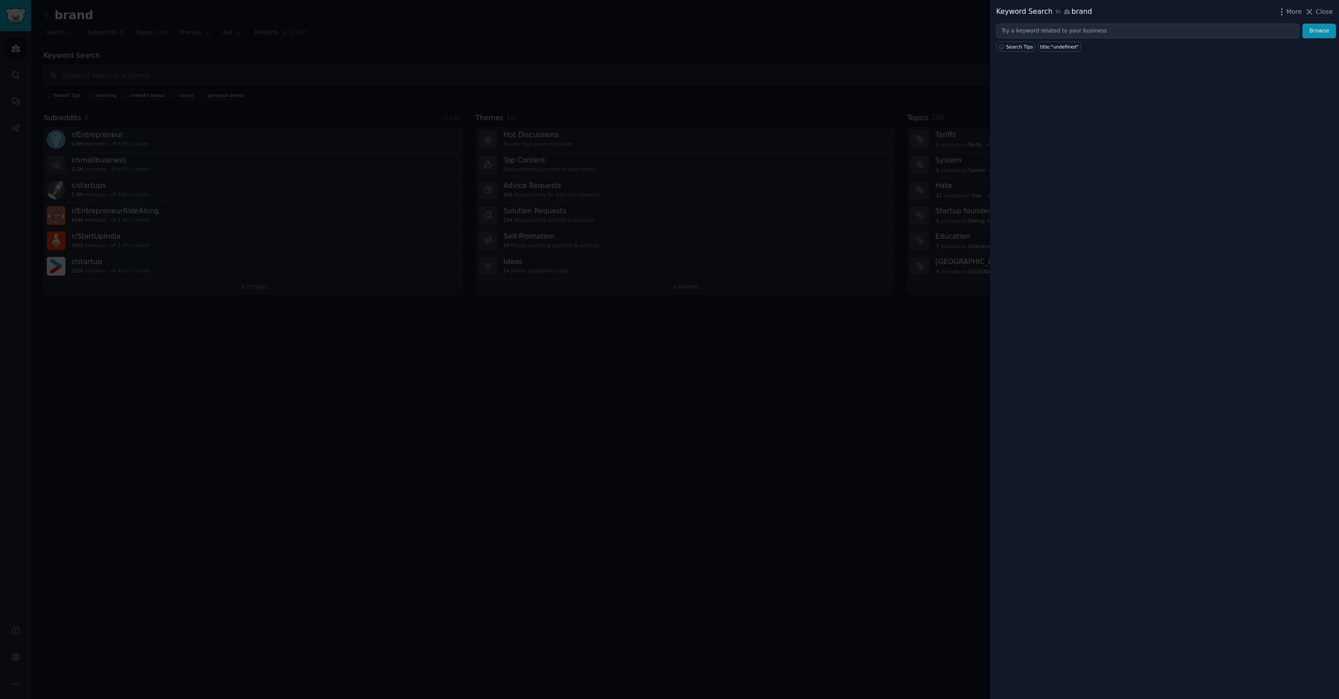
click at [1057, 84] on div "Keyword Search in brand More Close Browse Search Tips title:"undefined"" at bounding box center [1164, 349] width 349 height 699
click at [1339, 227] on div "Keyword Search in brand More Close Browse Search Tips title:"undefined"" at bounding box center [1164, 349] width 349 height 699
click at [1210, 170] on div "Keyword Search in brand More Close Browse Search Tips title:"undefined"" at bounding box center [1164, 349] width 349 height 699
